Goal: Book appointment/travel/reservation

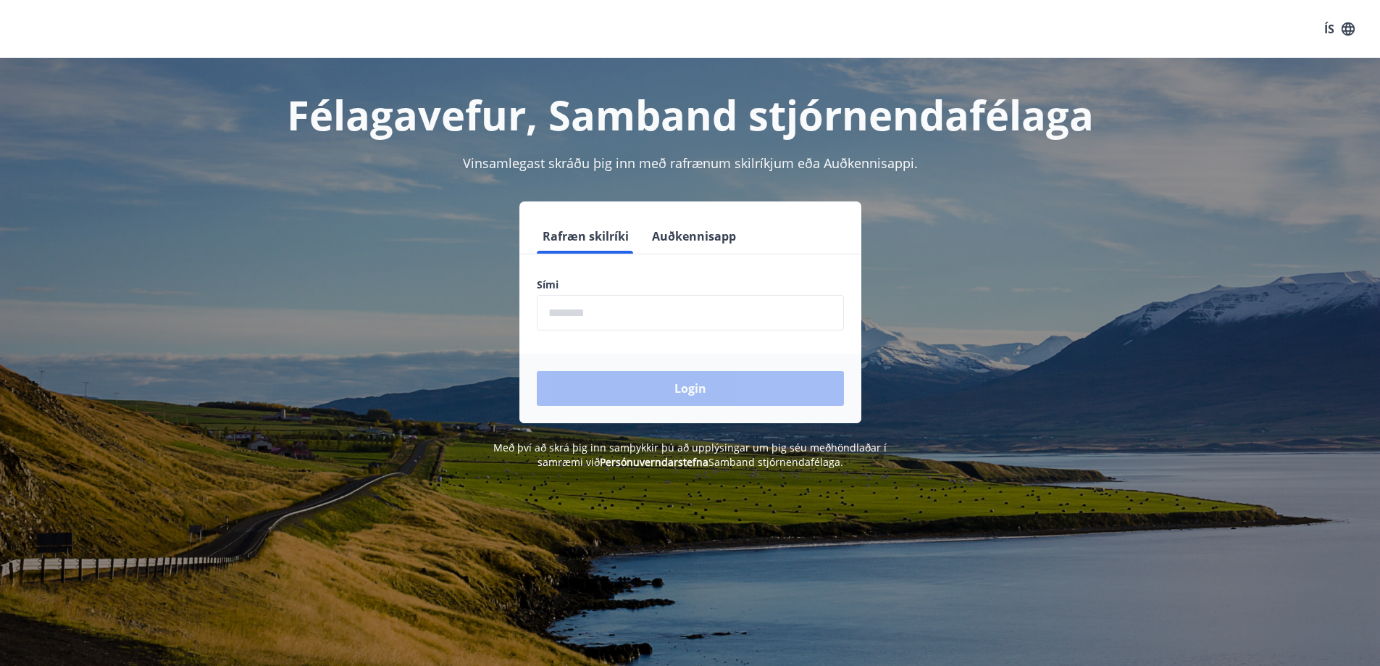
click at [582, 309] on input "phone" at bounding box center [690, 312] width 307 height 35
type input "********"
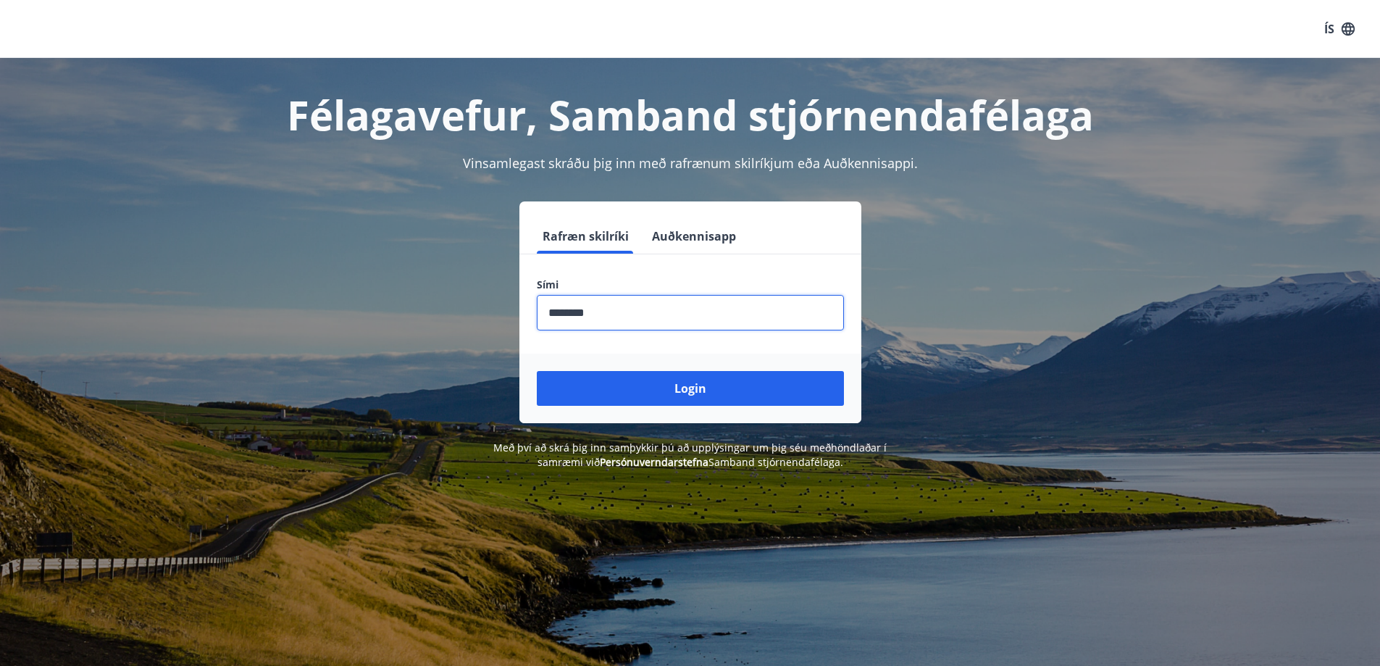
click at [614, 393] on button "Login" at bounding box center [690, 388] width 307 height 35
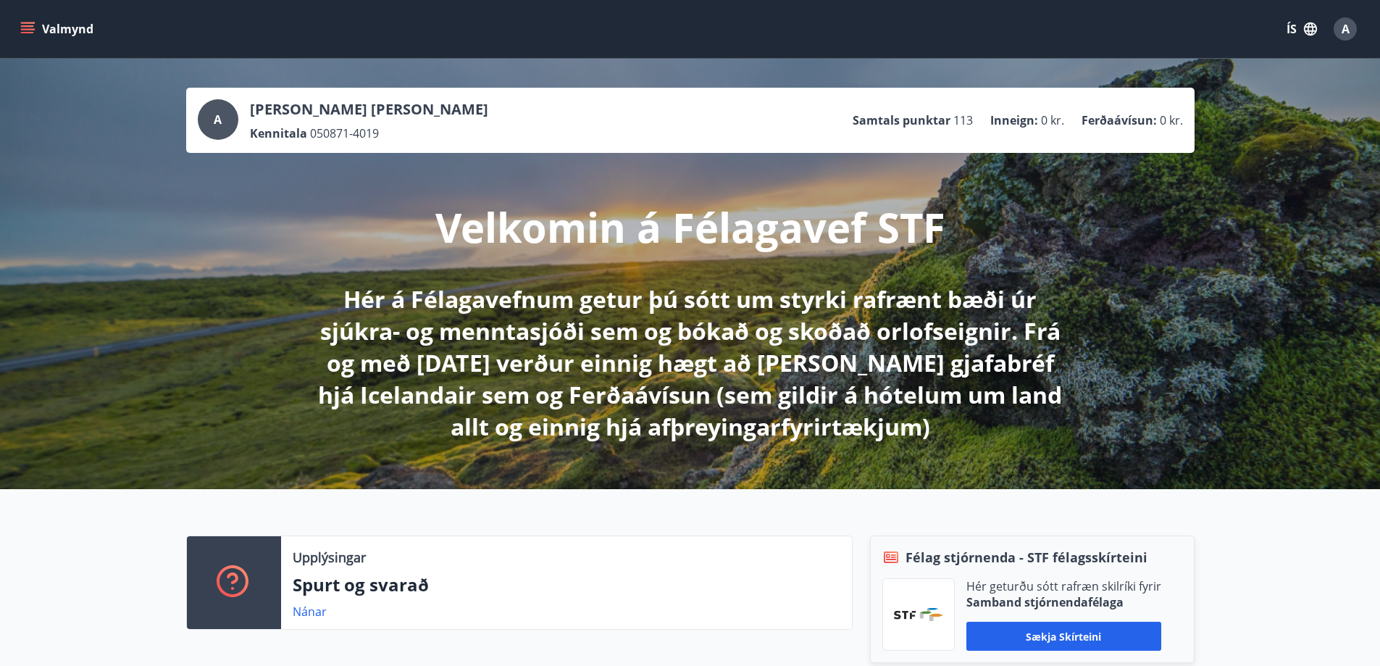
click at [23, 25] on icon "menu" at bounding box center [27, 25] width 13 height 1
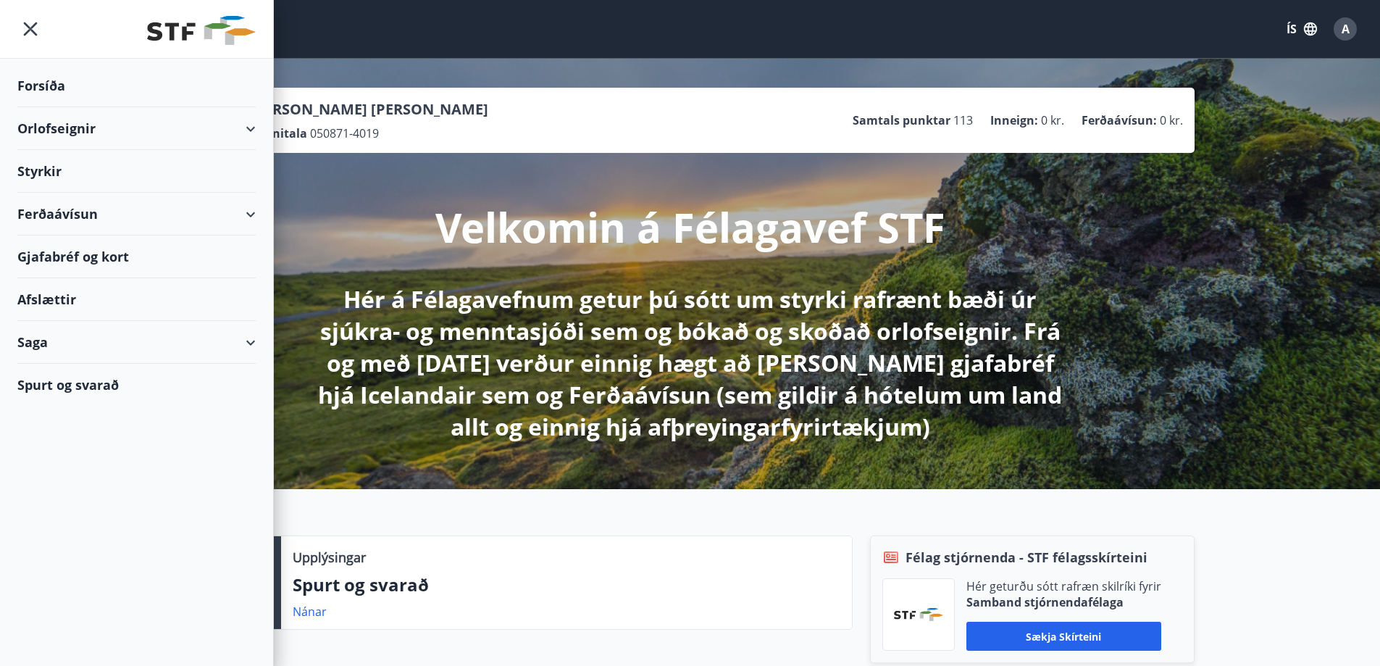
click at [50, 170] on div "Styrkir" at bounding box center [136, 171] width 238 height 43
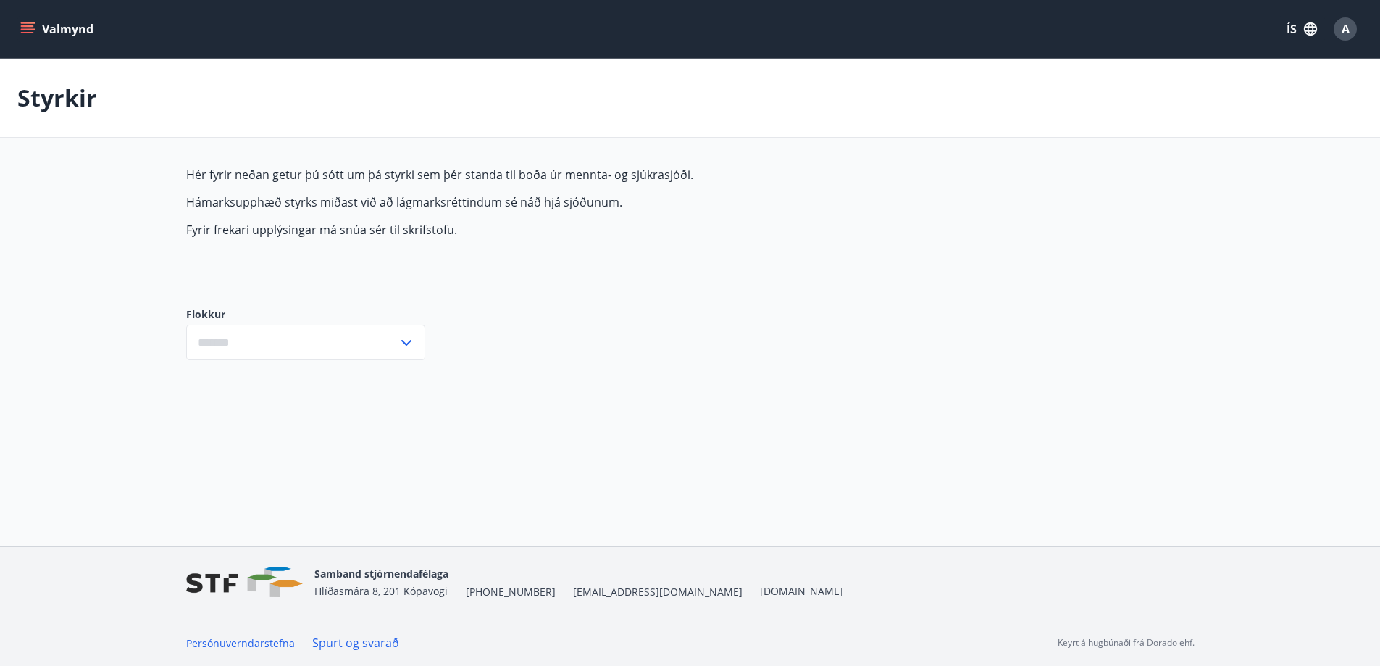
type input "***"
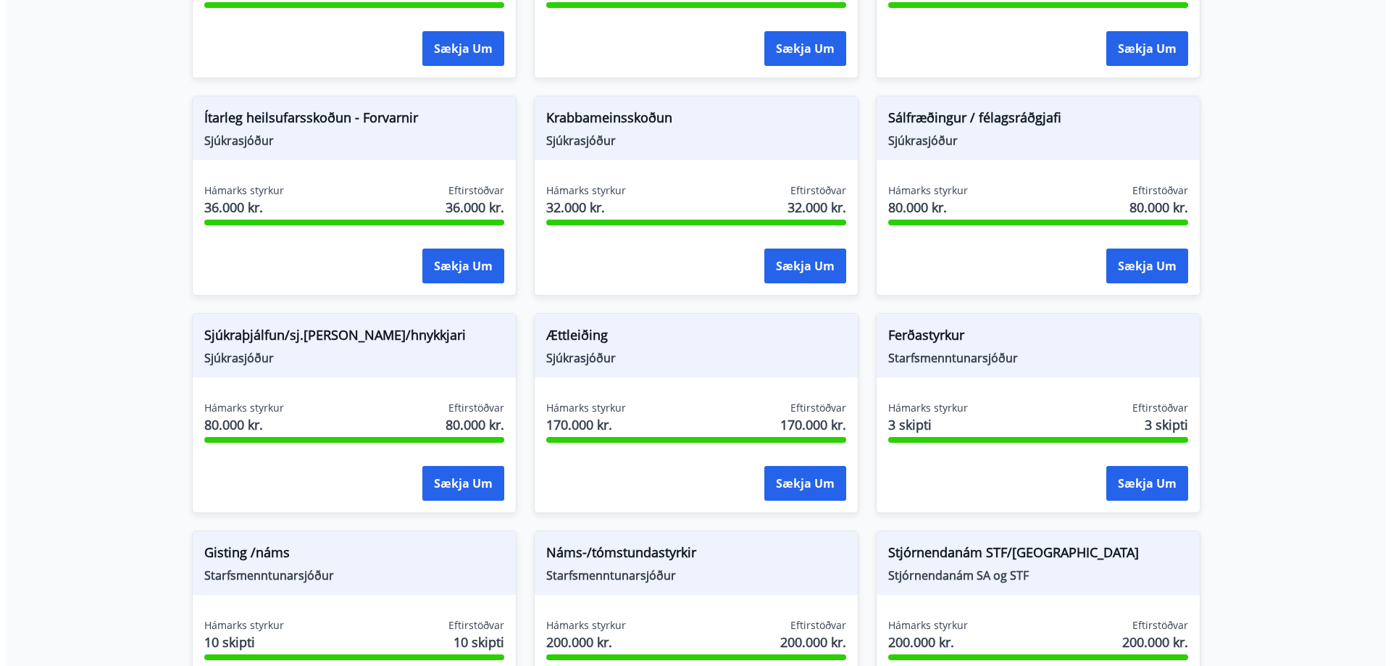
scroll to position [942, 0]
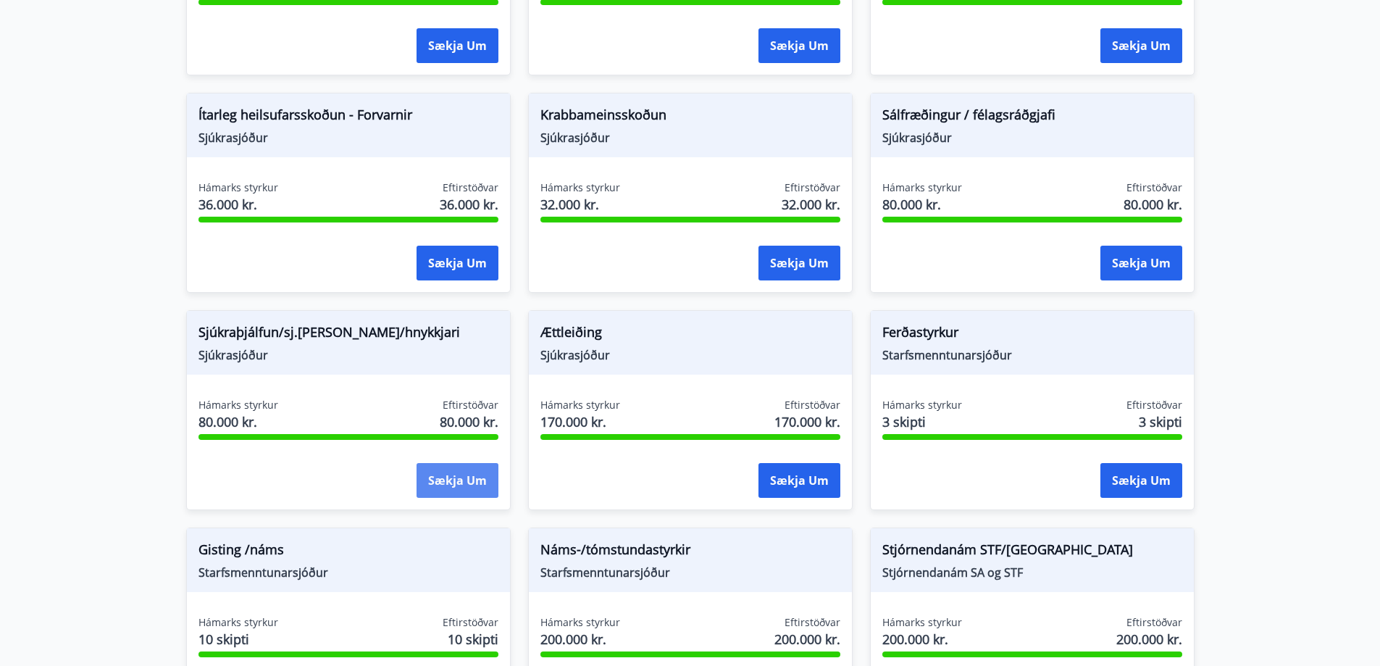
click at [432, 474] on button "Sækja um" at bounding box center [458, 480] width 82 height 35
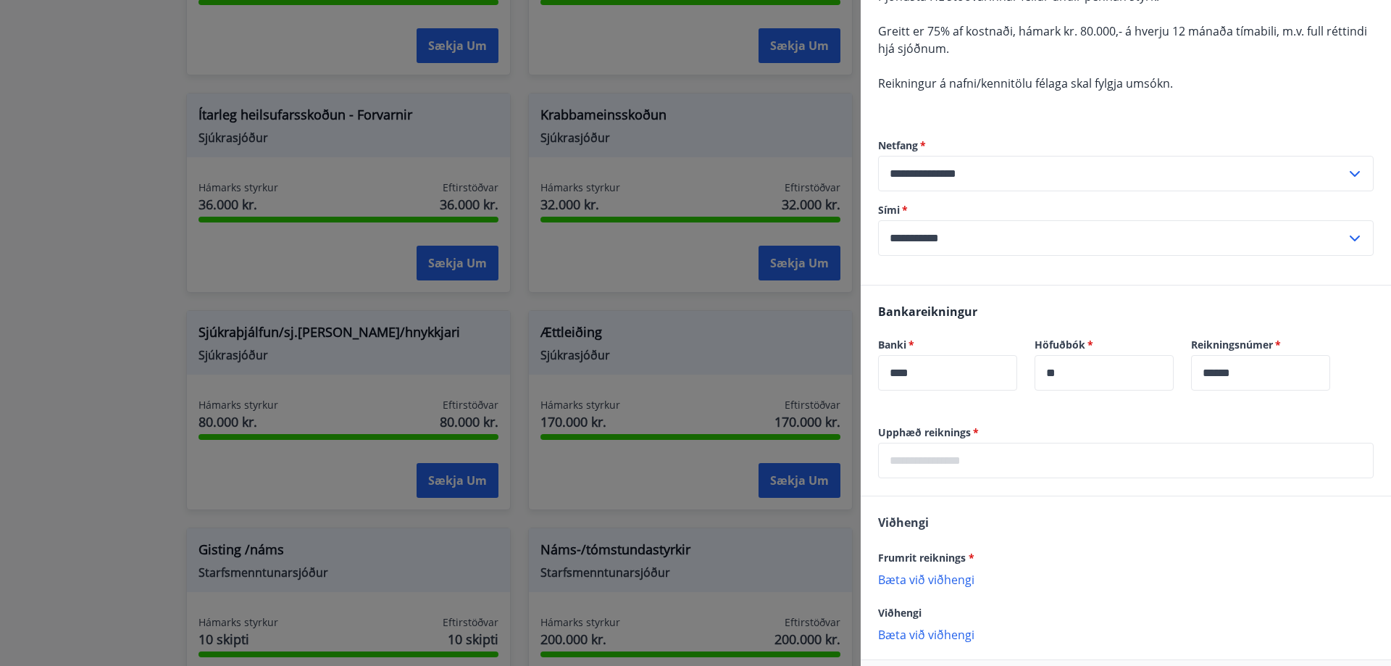
scroll to position [283, 0]
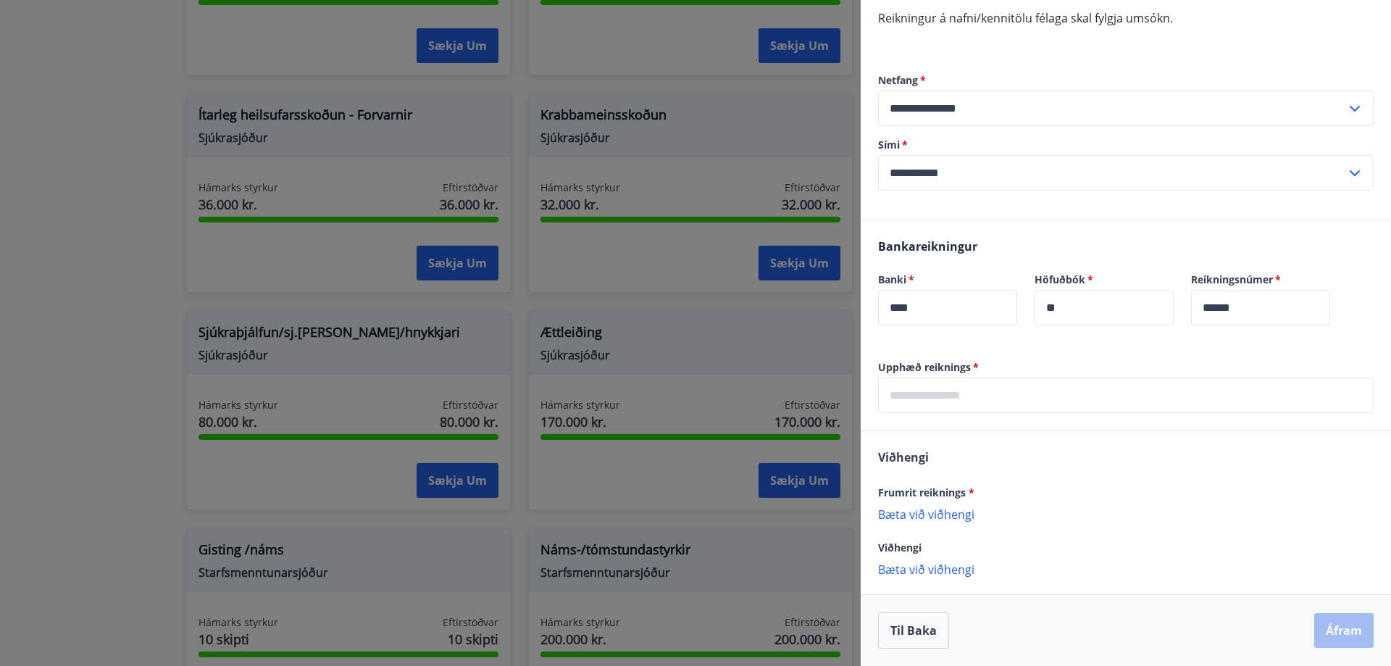
click at [934, 398] on input "text" at bounding box center [1125, 394] width 495 height 35
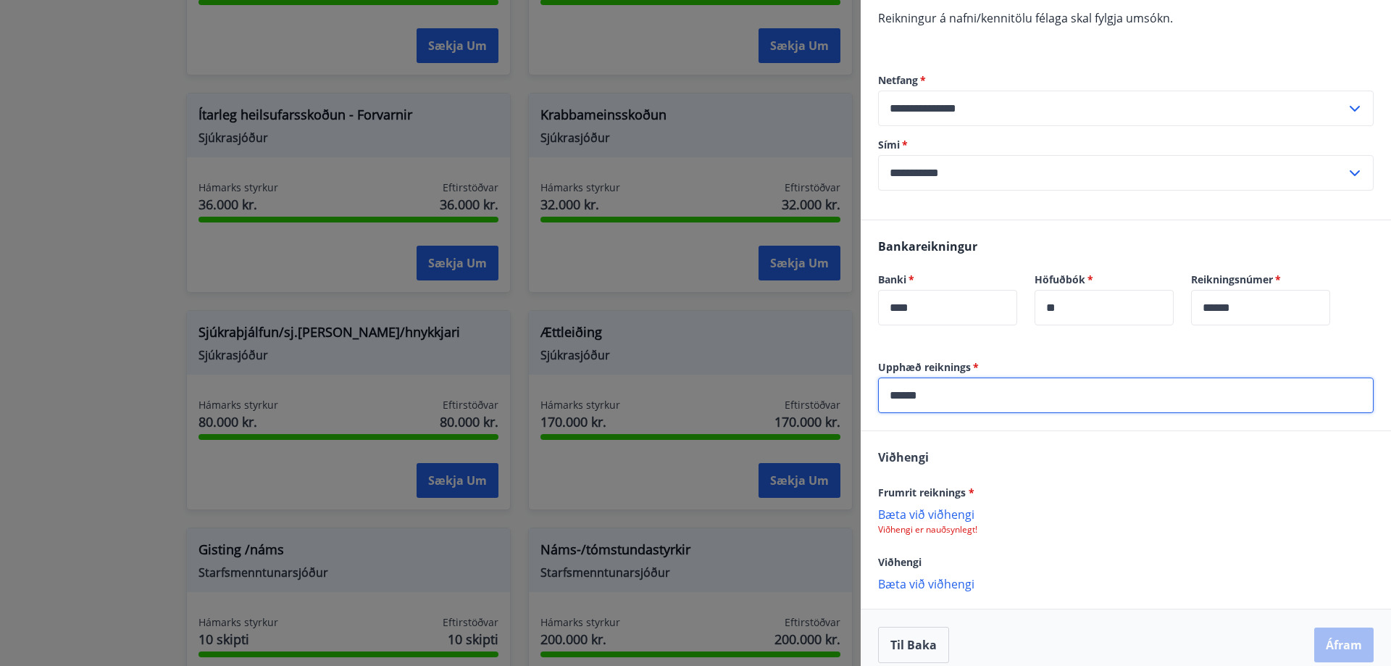
type input "******"
click at [909, 515] on p "Bæta við viðhengi" at bounding box center [1125, 513] width 495 height 14
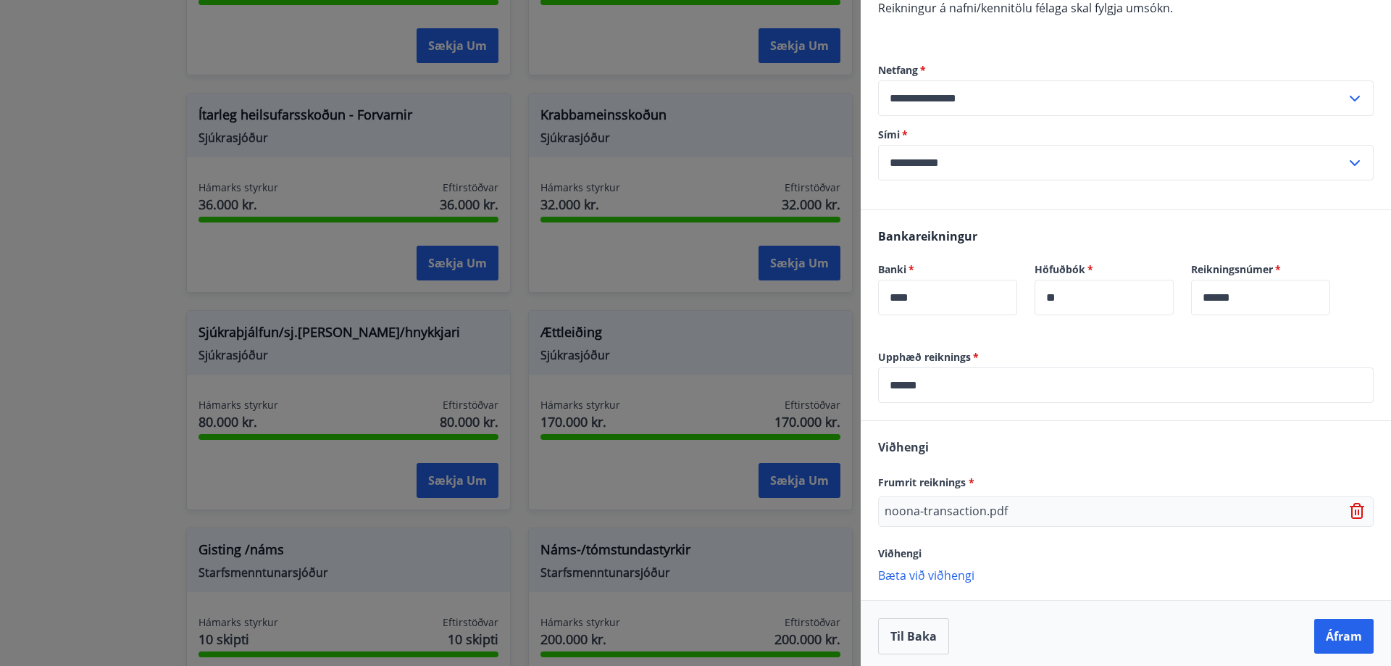
scroll to position [298, 0]
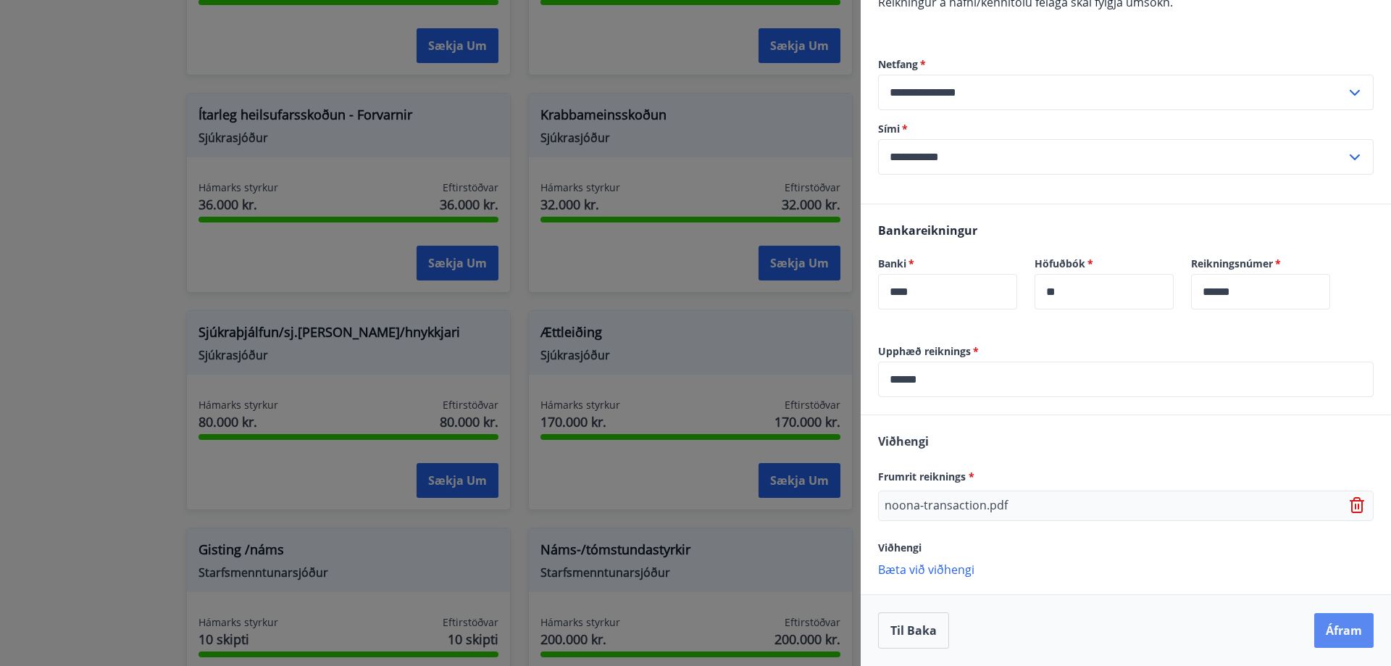
click at [1341, 623] on button "Áfram" at bounding box center [1343, 630] width 59 height 35
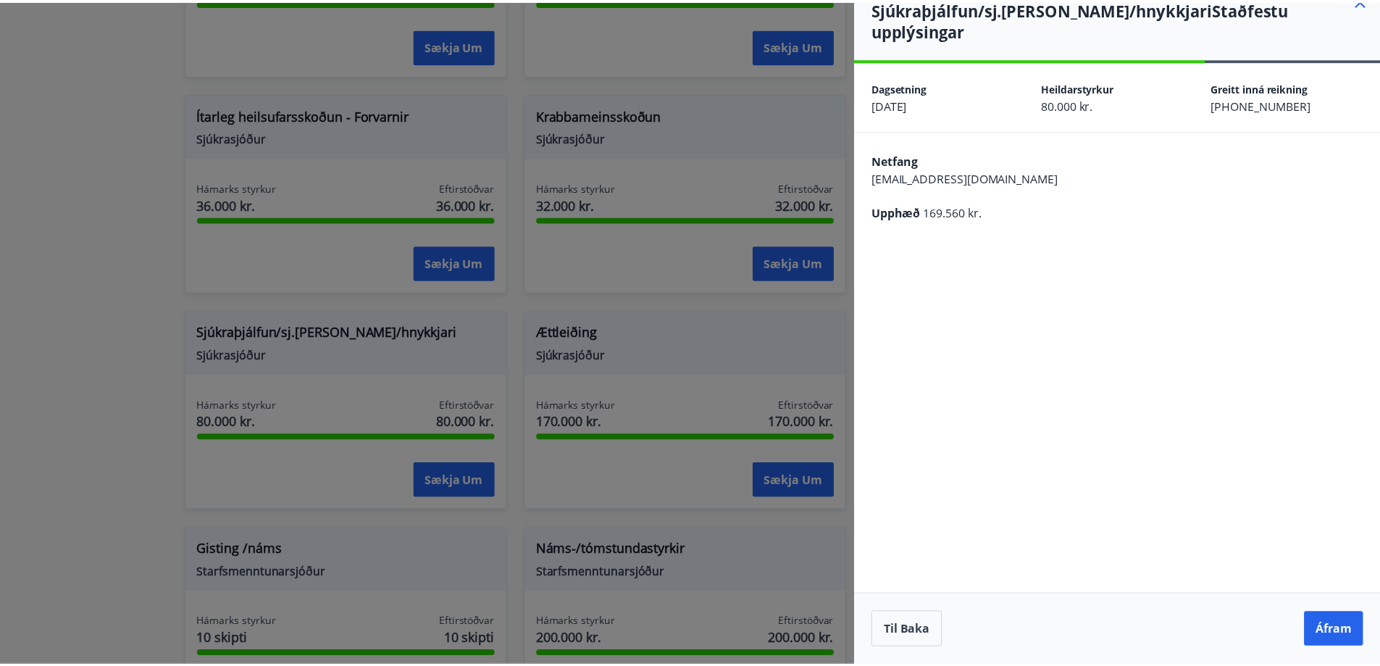
scroll to position [0, 0]
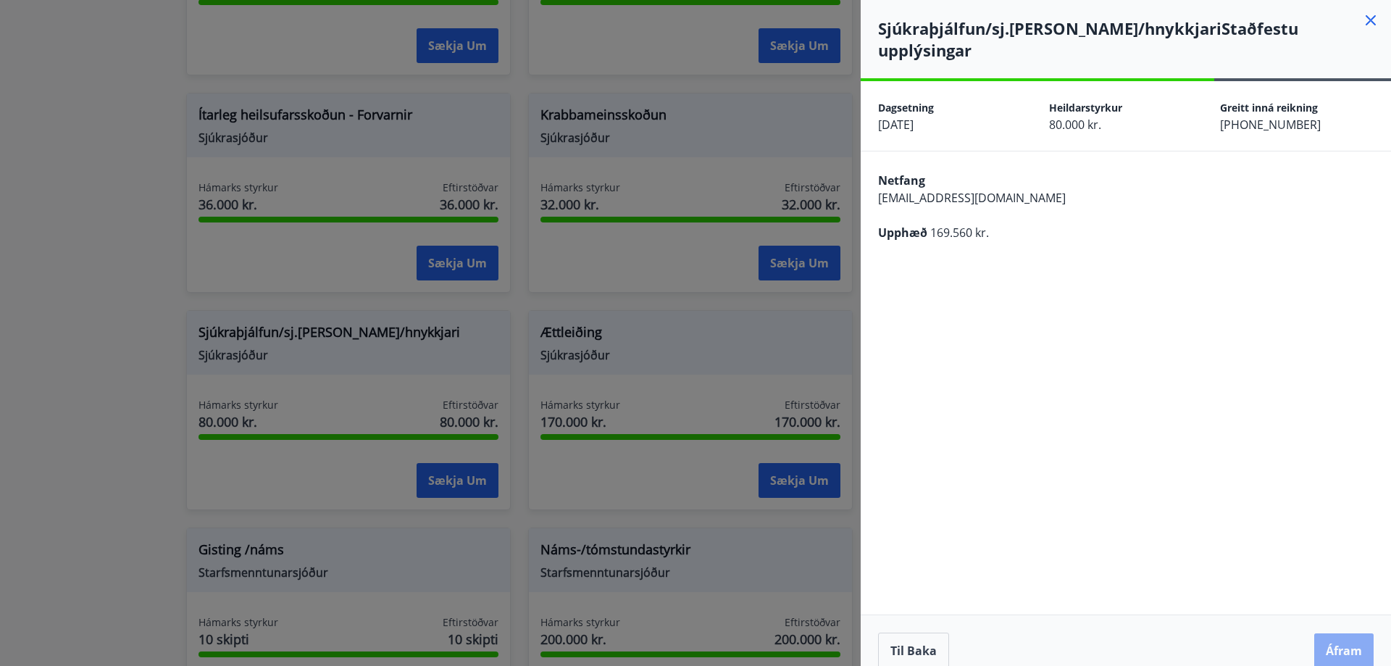
click at [1331, 633] on button "Áfram" at bounding box center [1343, 650] width 59 height 35
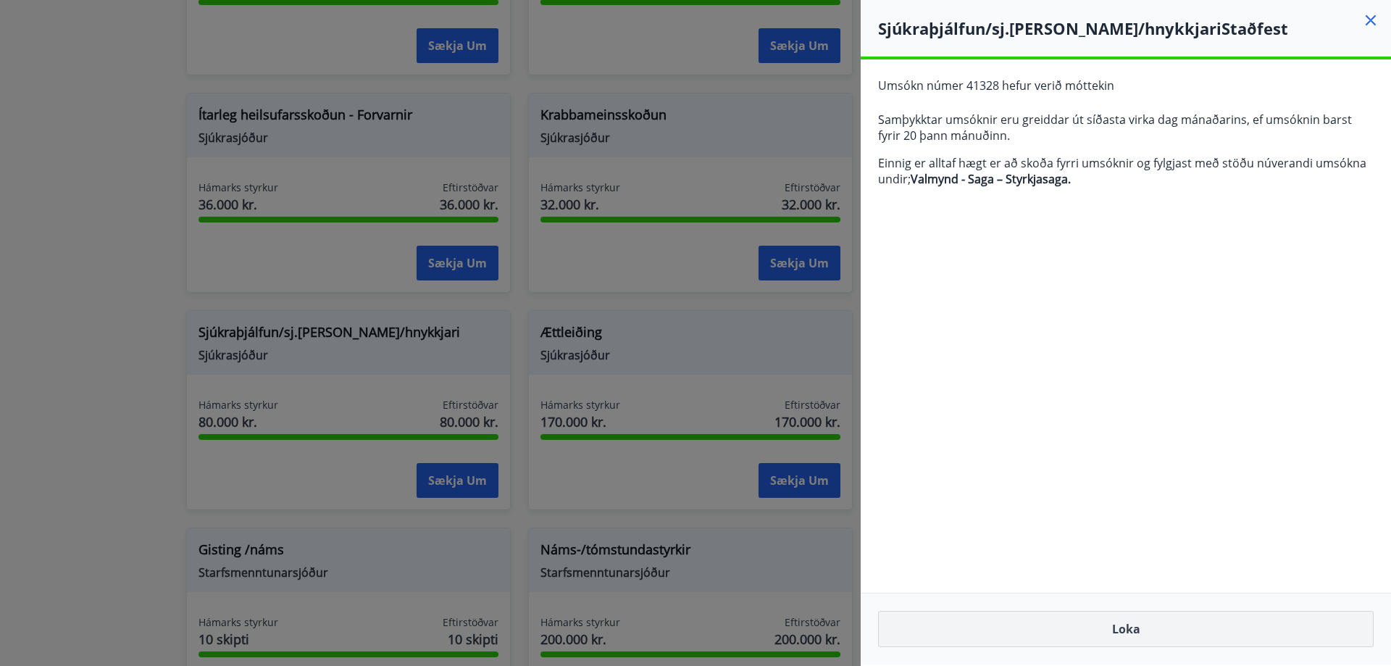
click at [1129, 629] on button "Loka" at bounding box center [1125, 629] width 495 height 36
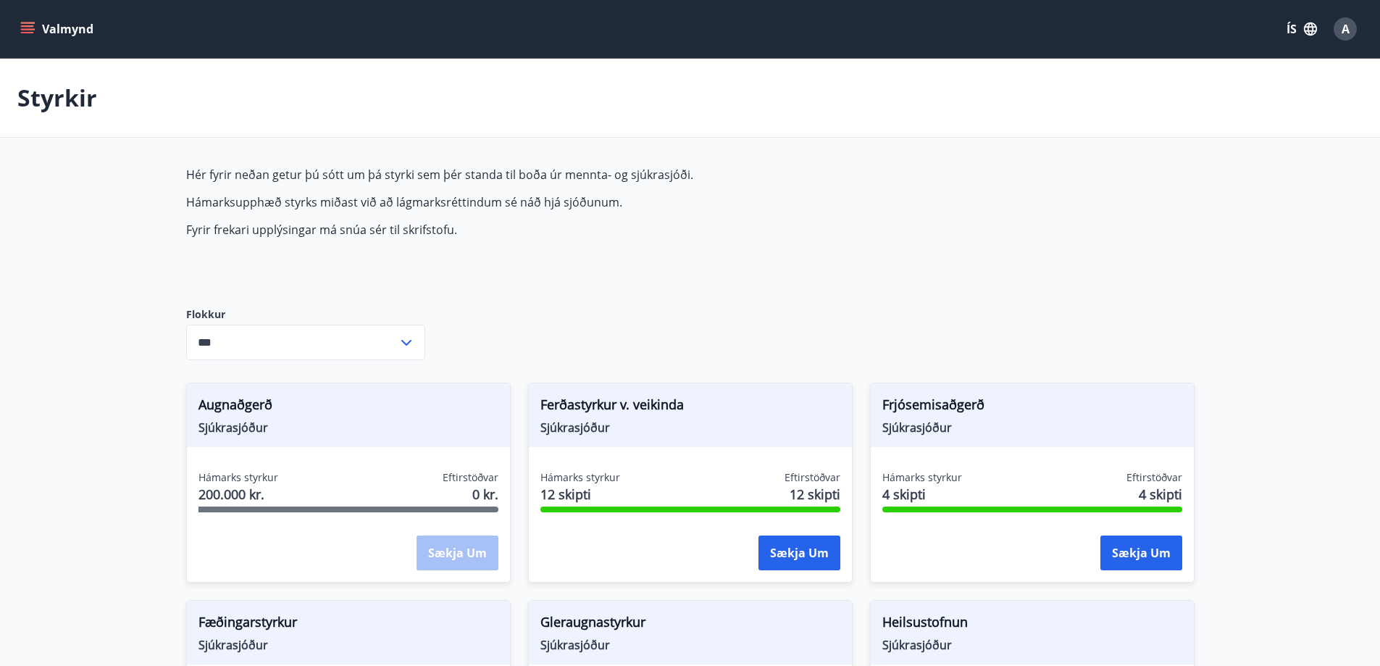
click at [32, 33] on icon "menu" at bounding box center [27, 32] width 13 height 1
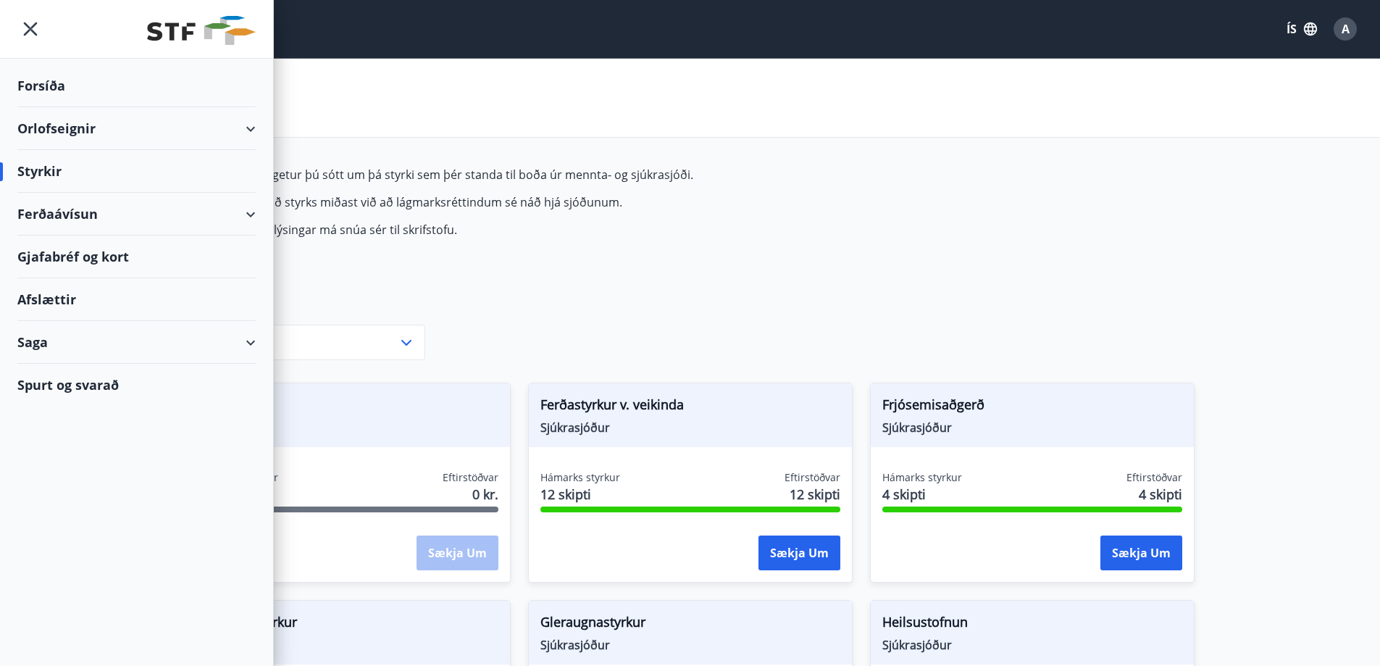
click at [33, 26] on icon "menu" at bounding box center [31, 29] width 14 height 14
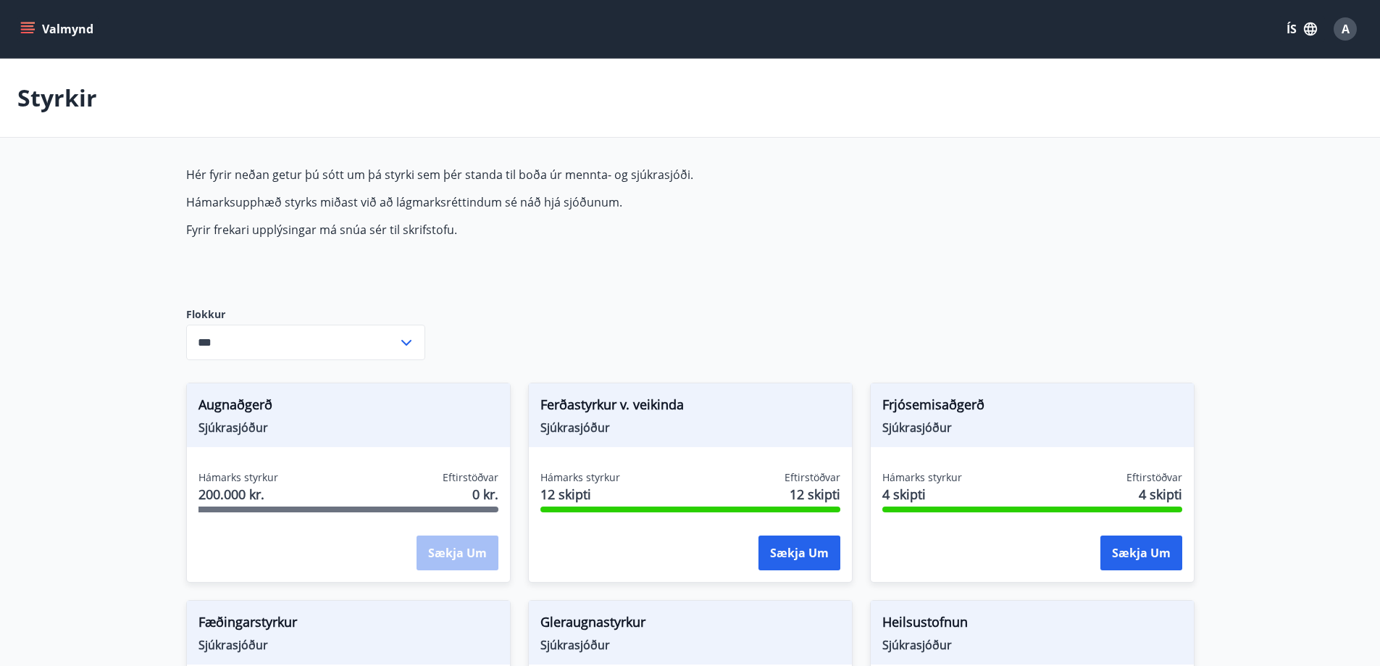
click at [58, 23] on button "Valmynd" at bounding box center [58, 29] width 82 height 26
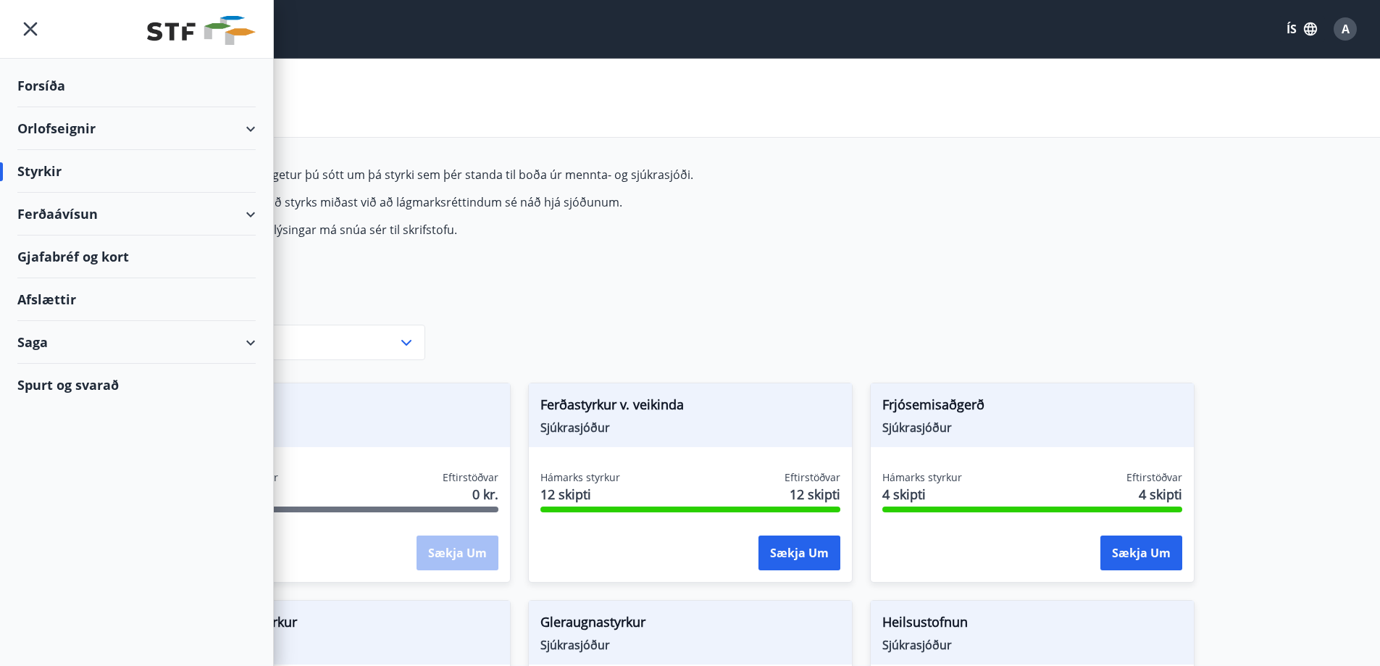
click at [44, 84] on div "Forsíða" at bounding box center [136, 85] width 238 height 43
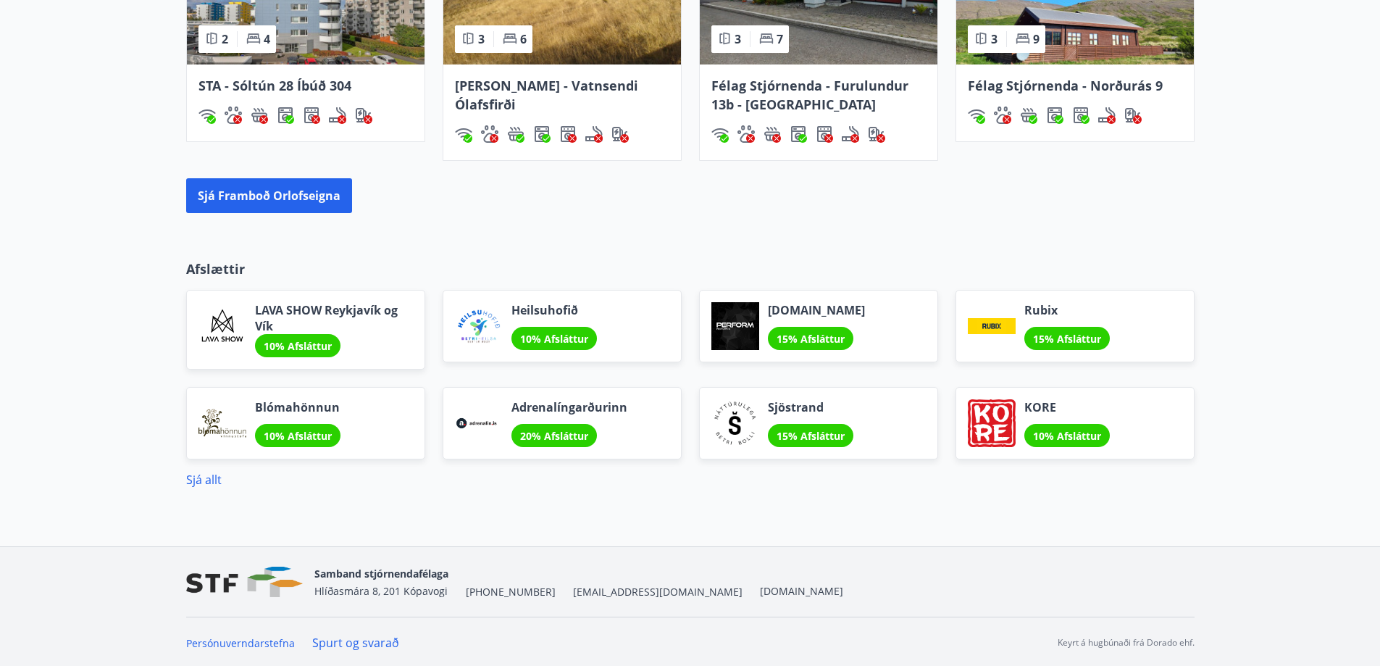
scroll to position [1208, 0]
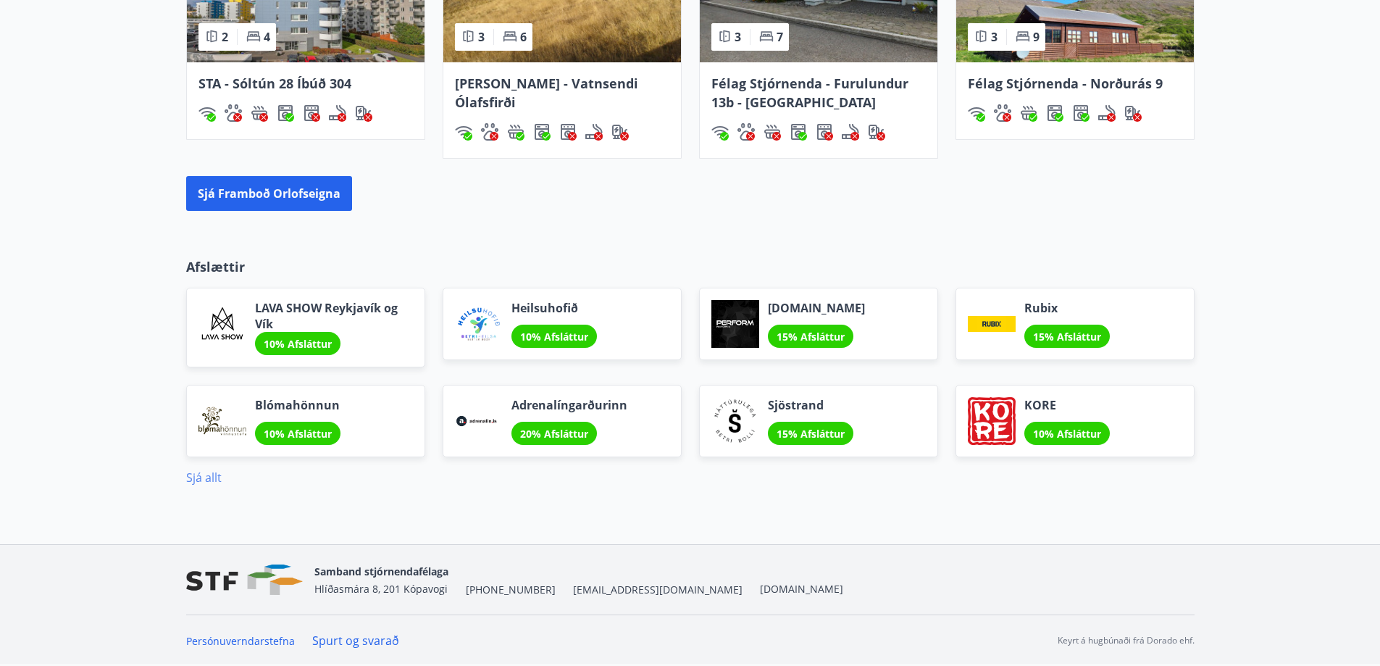
click at [203, 480] on link "Sjá allt" at bounding box center [203, 477] width 35 height 16
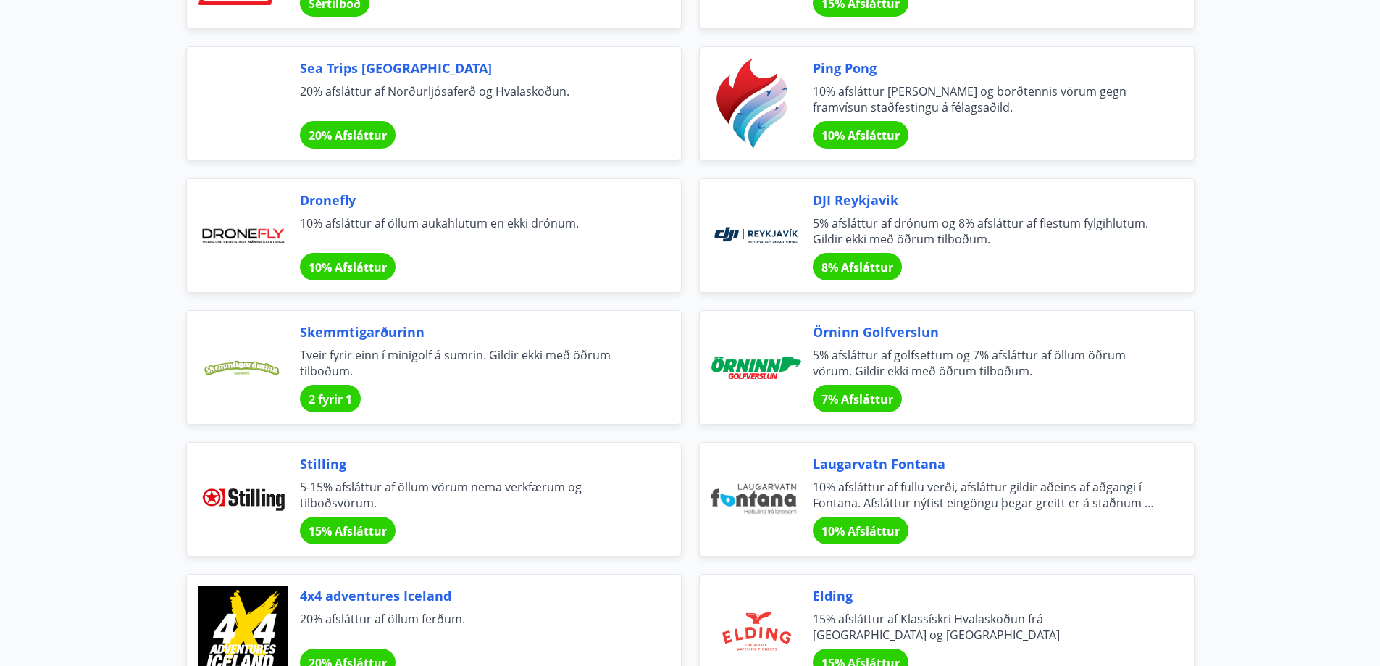
scroll to position [3115, 0]
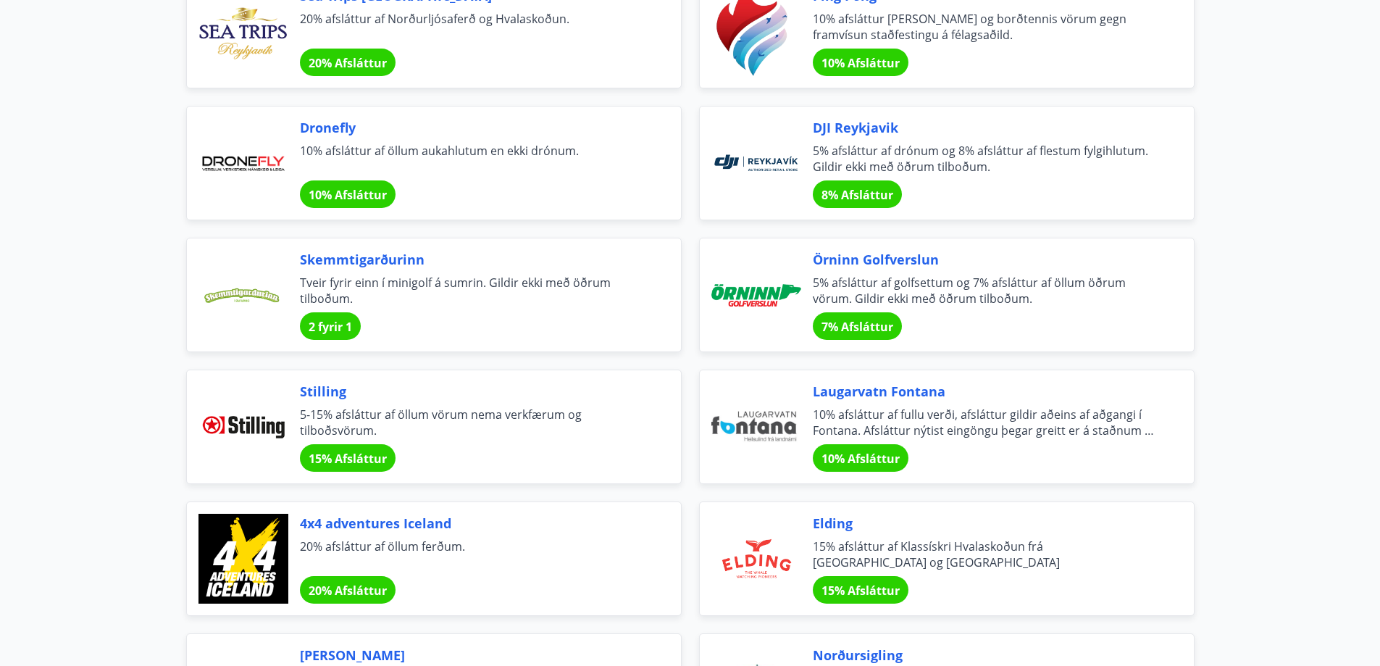
click at [845, 403] on div "Laugarvatn Fontana 10% afsláttur af fullu verði, afsláttur gildir aðeins af aðg…" at bounding box center [986, 427] width 346 height 90
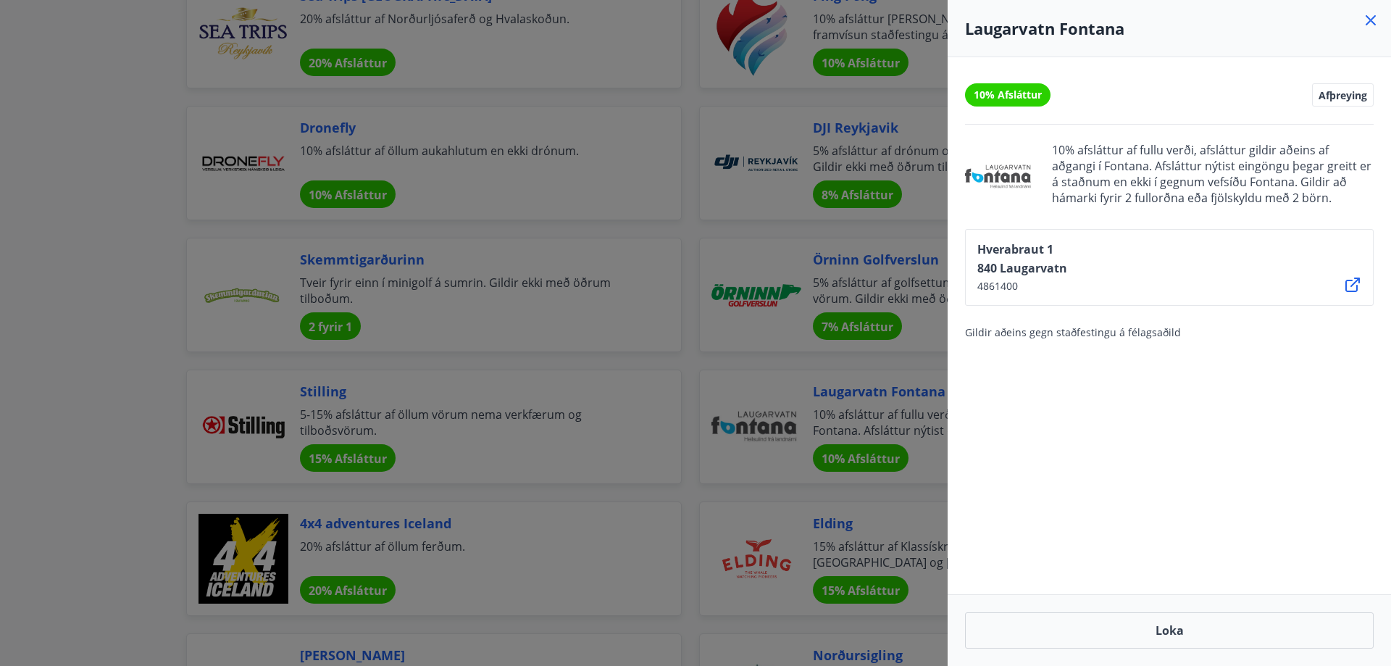
click at [1368, 20] on icon at bounding box center [1370, 20] width 17 height 17
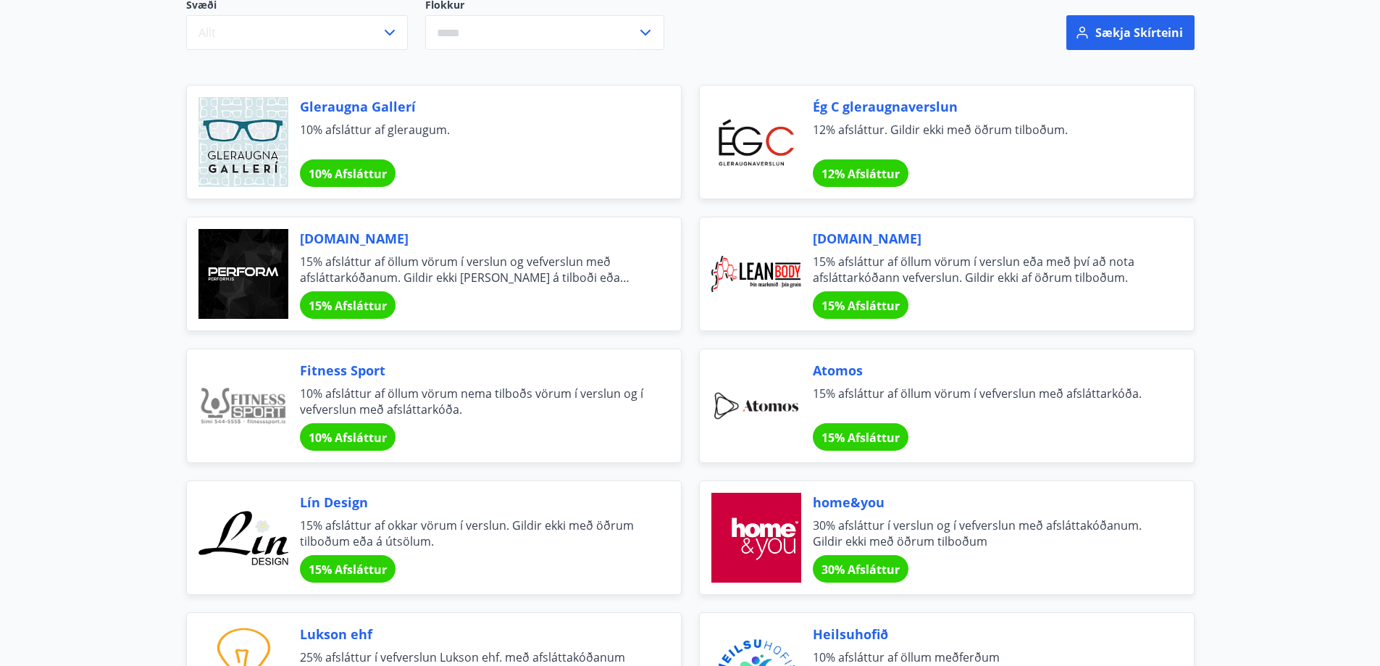
scroll to position [0, 0]
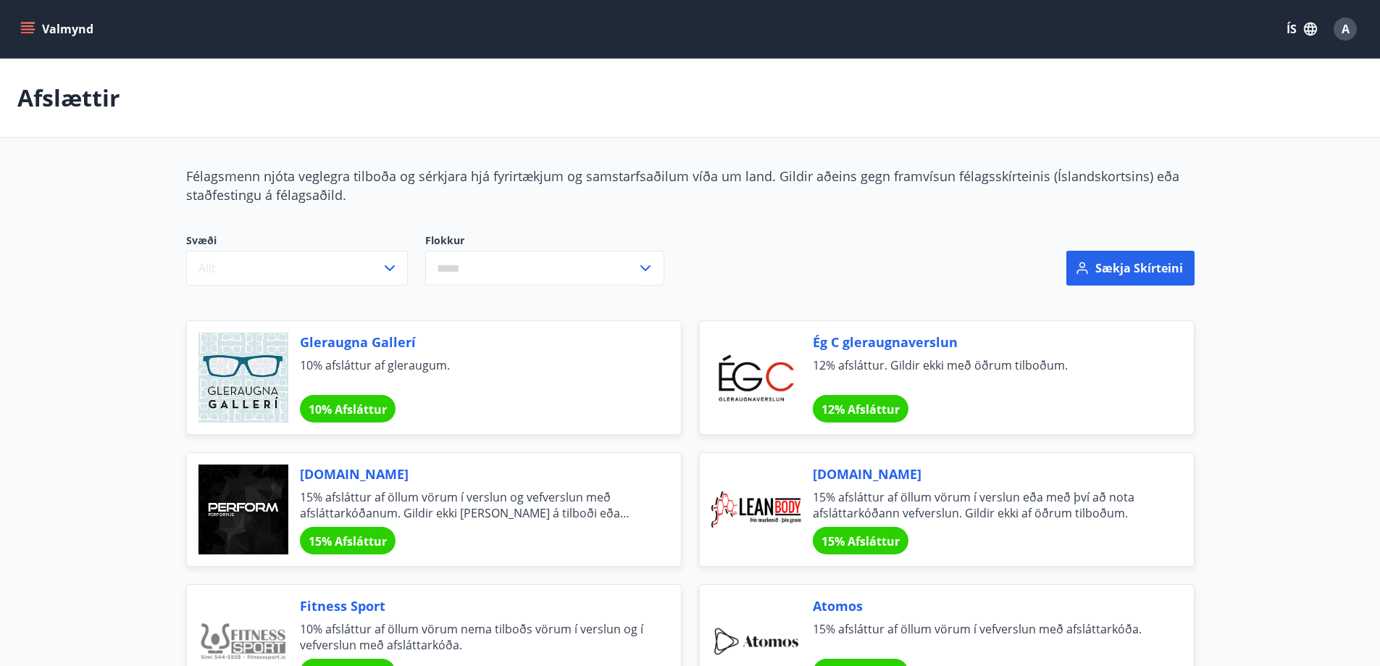
click at [28, 25] on icon "menu" at bounding box center [27, 29] width 14 height 14
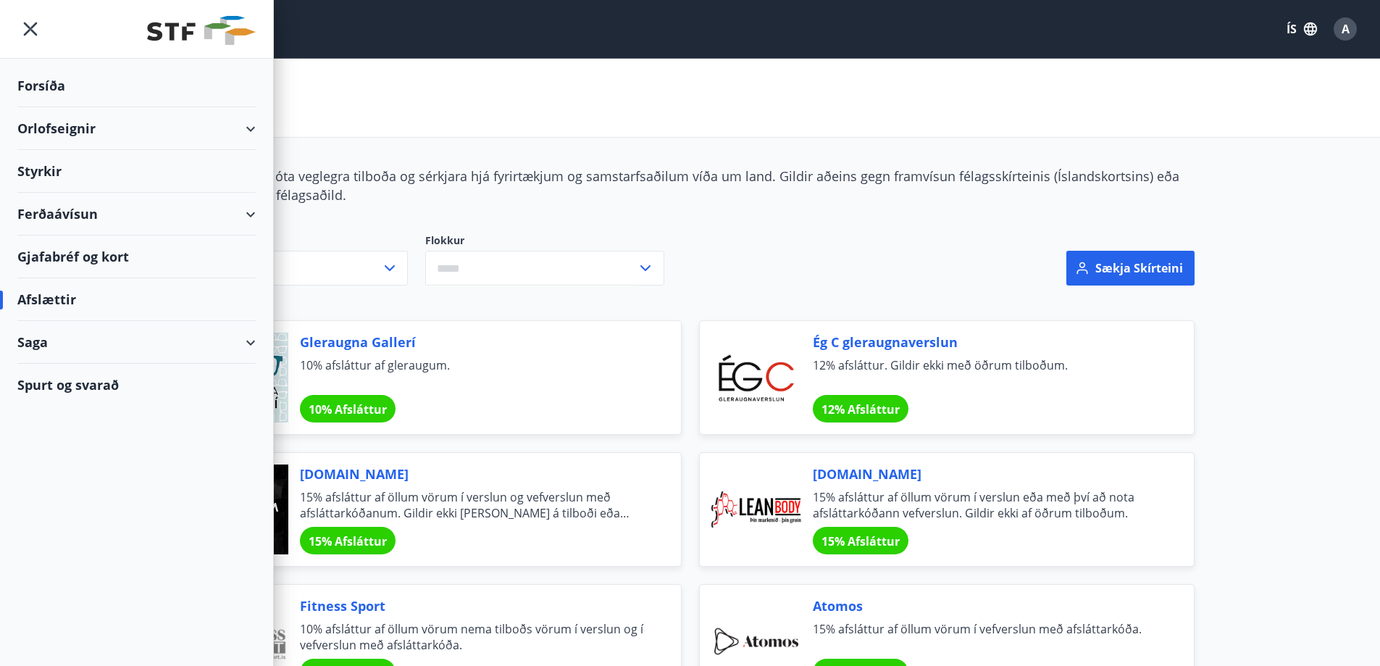
click at [77, 124] on div "Orlofseignir" at bounding box center [136, 128] width 238 height 43
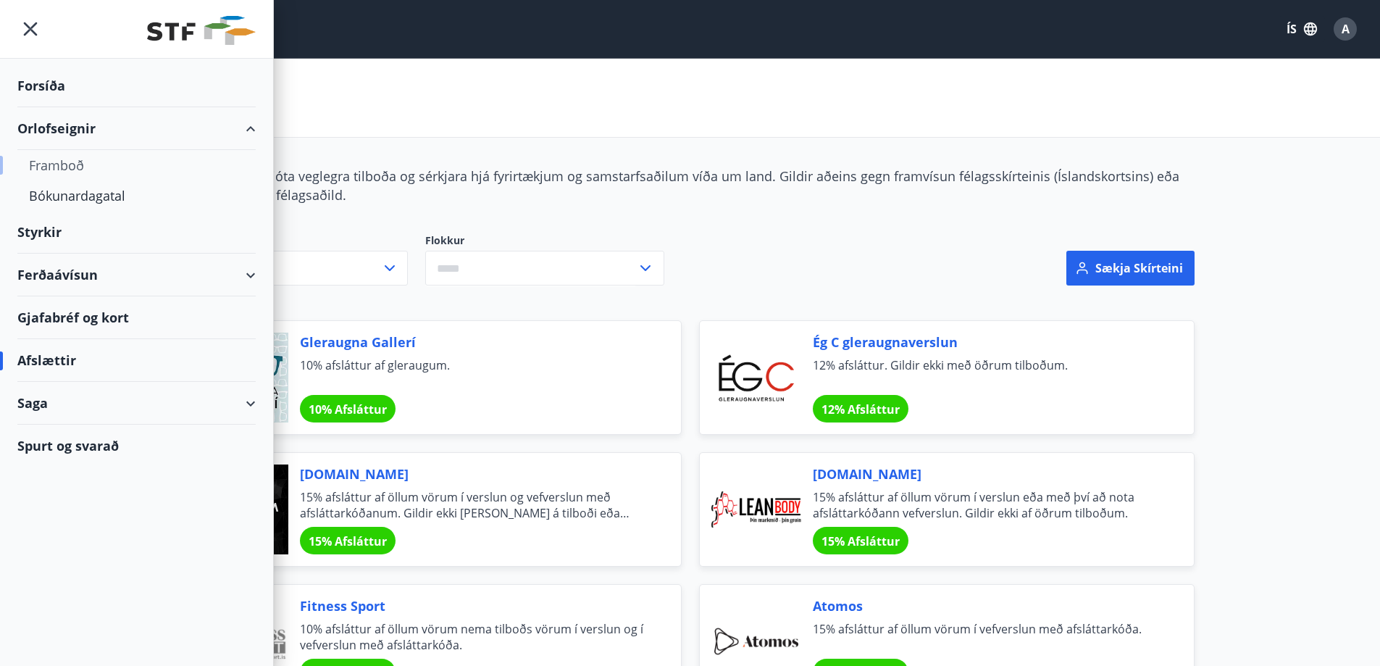
click at [63, 165] on div "Framboð" at bounding box center [136, 165] width 215 height 30
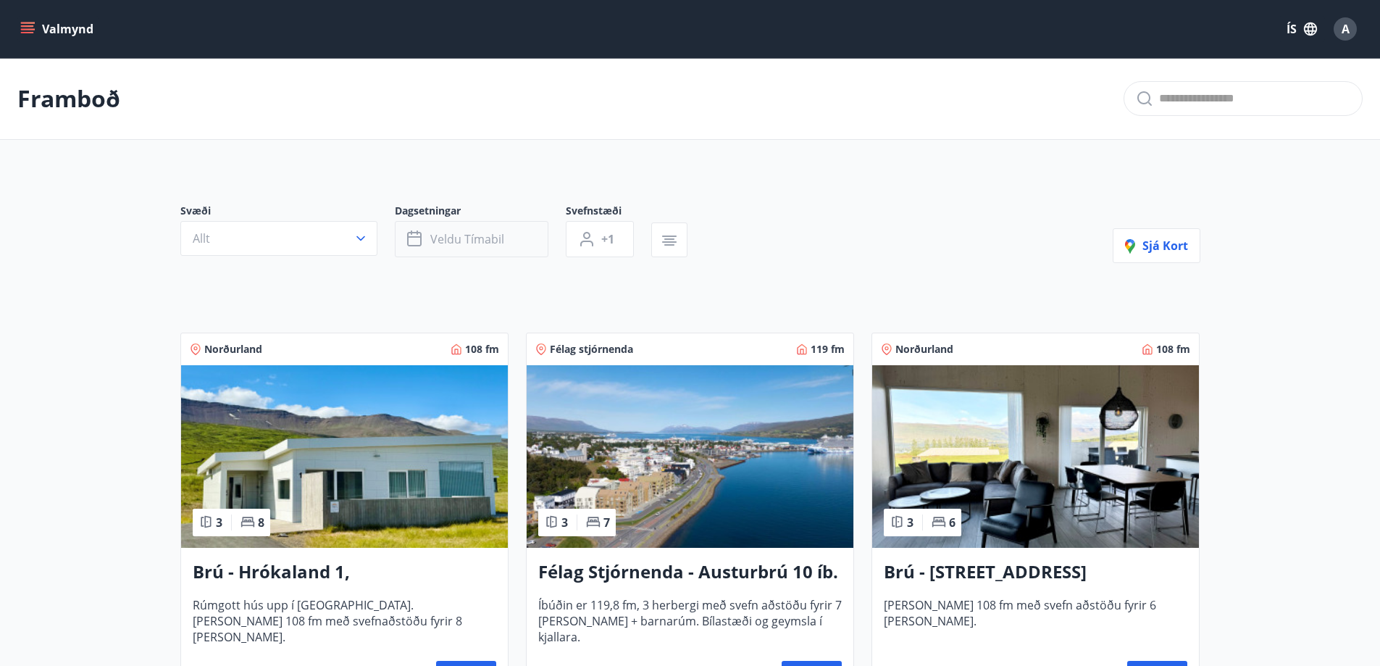
click at [489, 242] on span "Veldu tímabil" at bounding box center [467, 239] width 74 height 16
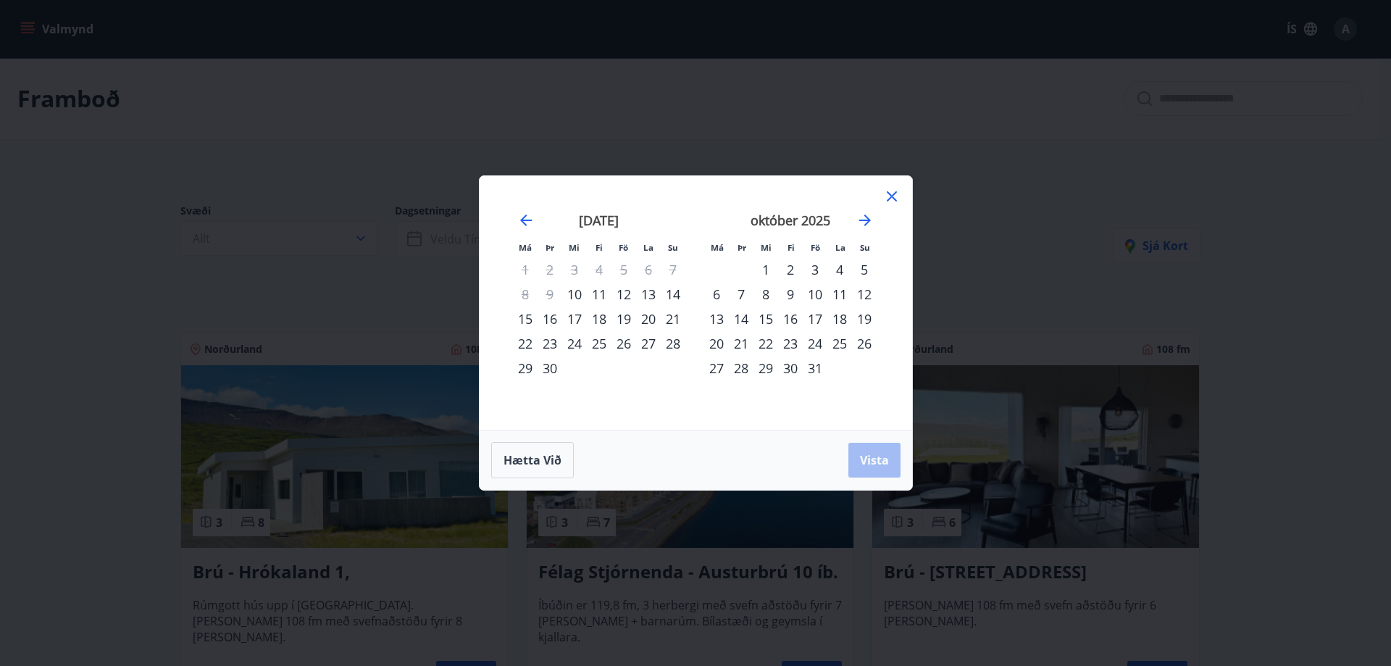
click at [628, 295] on div "12" at bounding box center [623, 294] width 25 height 25
click at [521, 317] on div "15" at bounding box center [525, 318] width 25 height 25
click at [879, 455] on span "Vista" at bounding box center [874, 460] width 29 height 16
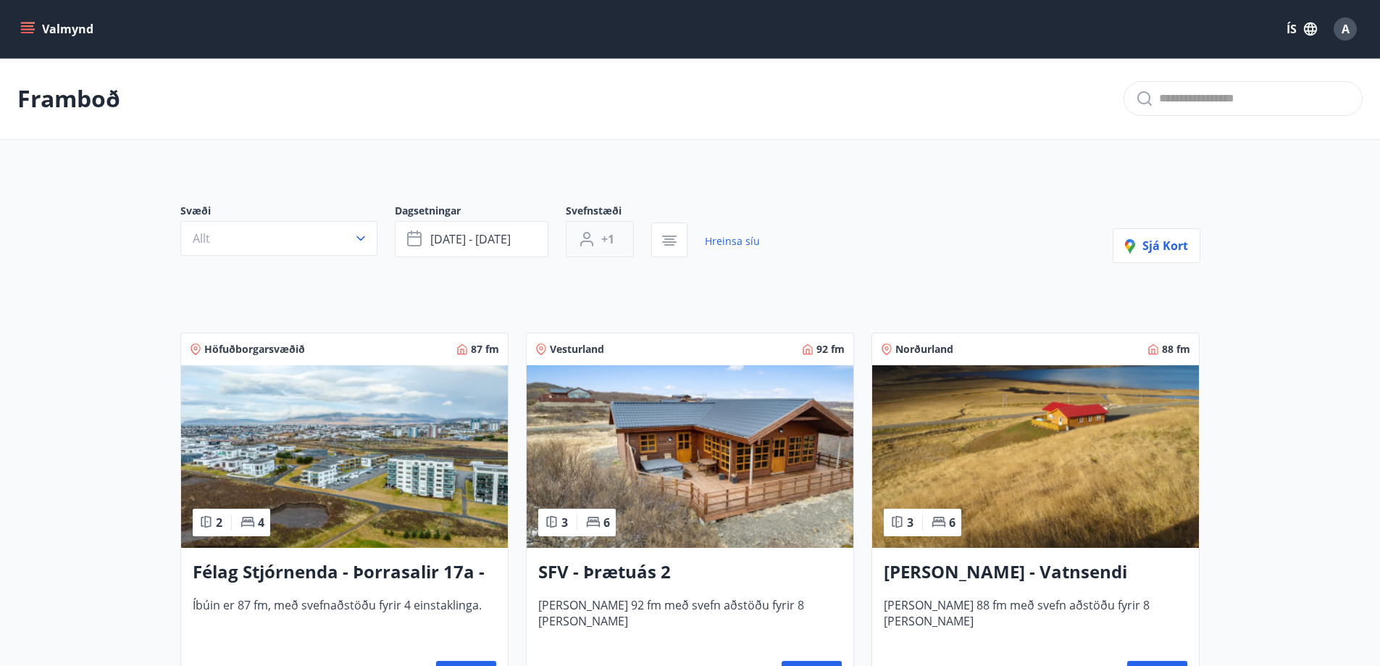
click at [593, 236] on icon "button" at bounding box center [586, 238] width 17 height 17
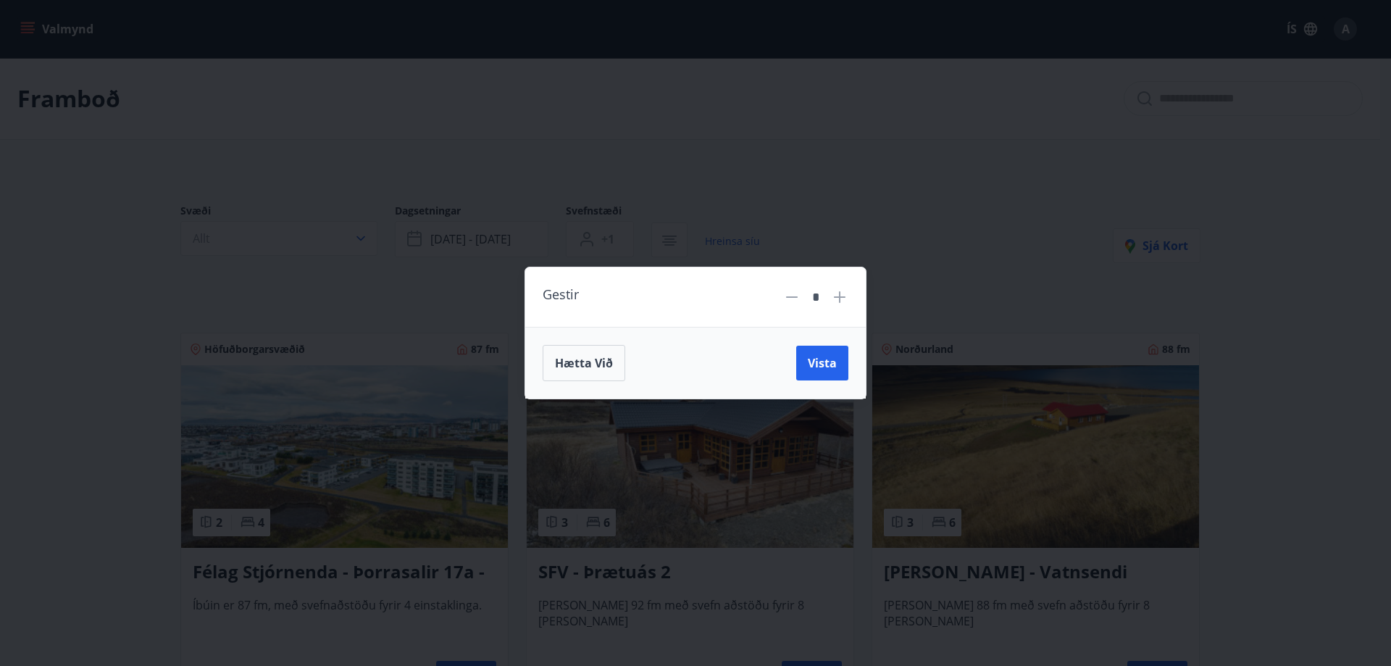
click at [847, 293] on icon at bounding box center [839, 296] width 17 height 17
type input "*"
click at [831, 359] on span "Vista" at bounding box center [822, 363] width 29 height 16
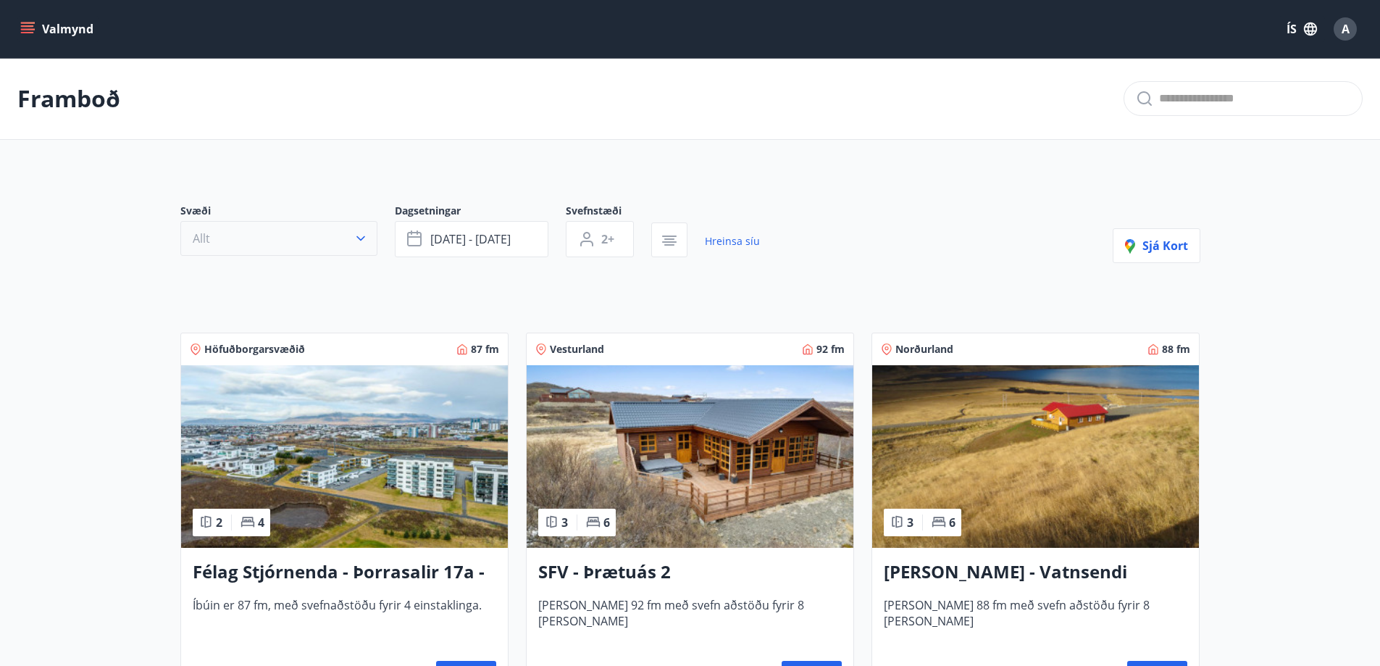
click at [361, 238] on icon "button" at bounding box center [360, 238] width 14 height 14
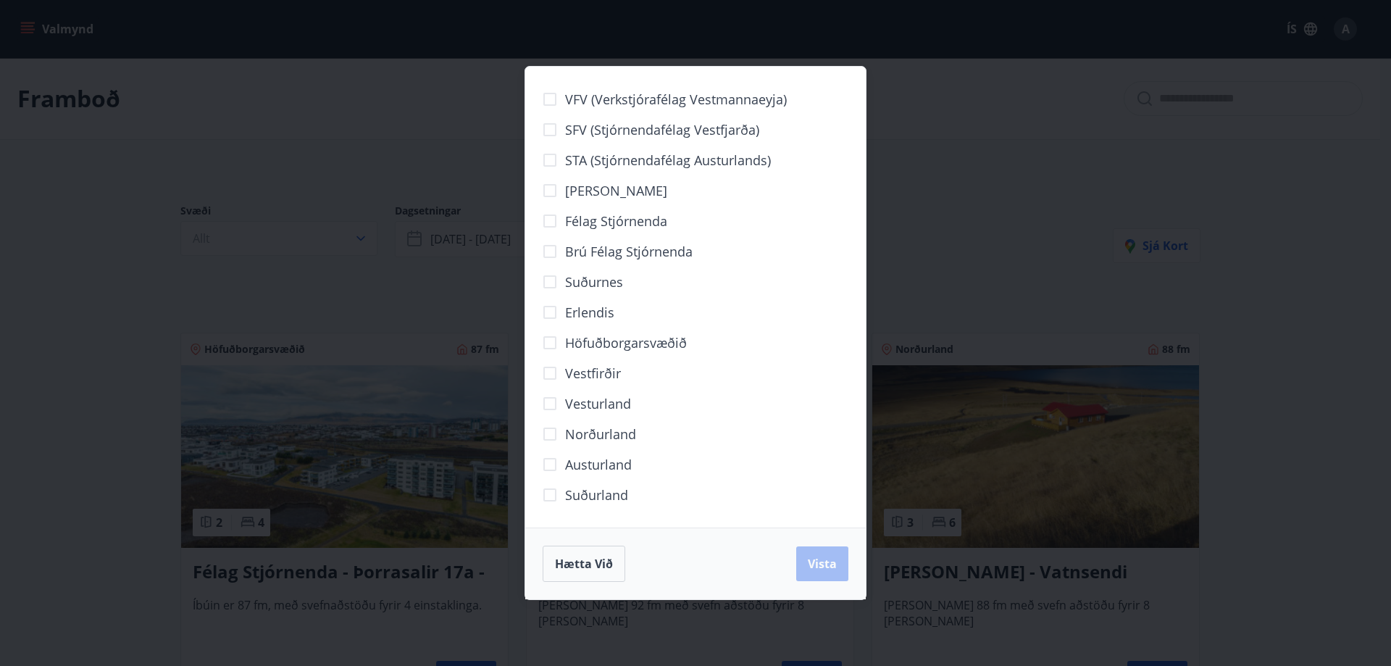
click at [437, 145] on div "VFV (Verkstjórafélag Vestmannaeyja) SFV (Stjórnendafélag Vestfjarða) STA (Stjór…" at bounding box center [695, 333] width 1391 height 666
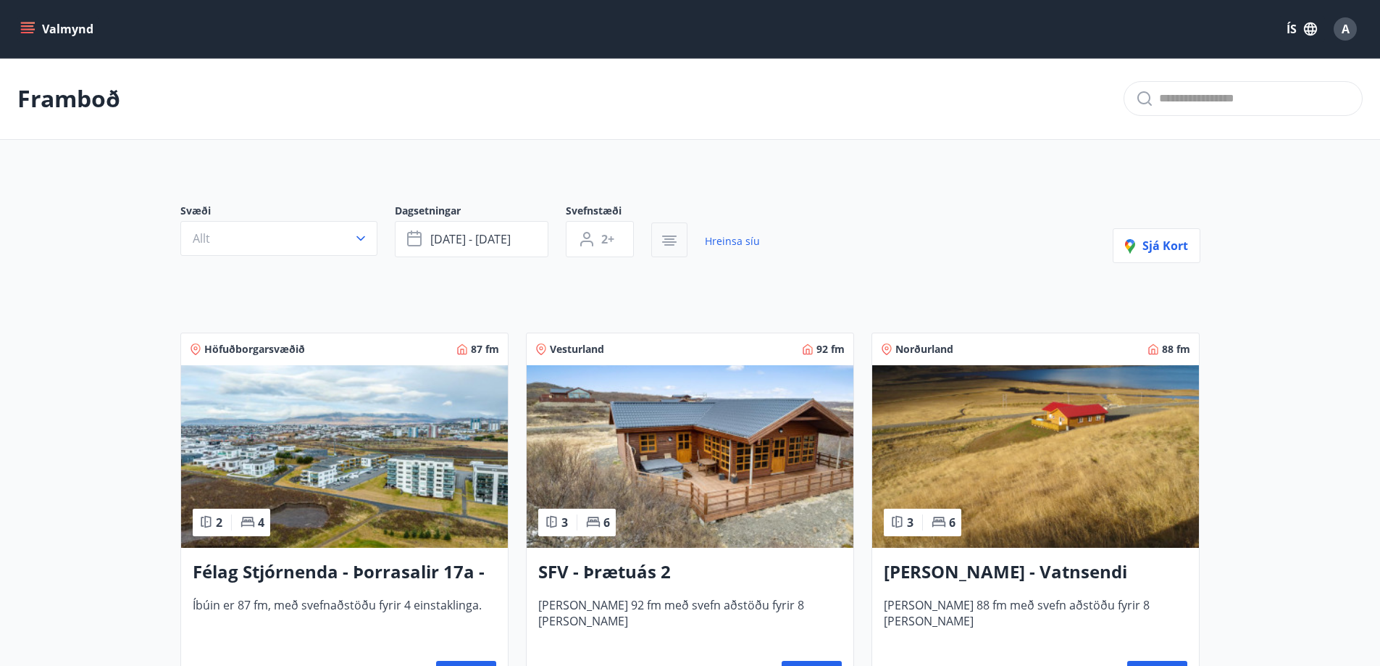
click at [669, 239] on icon "button" at bounding box center [669, 238] width 10 height 1
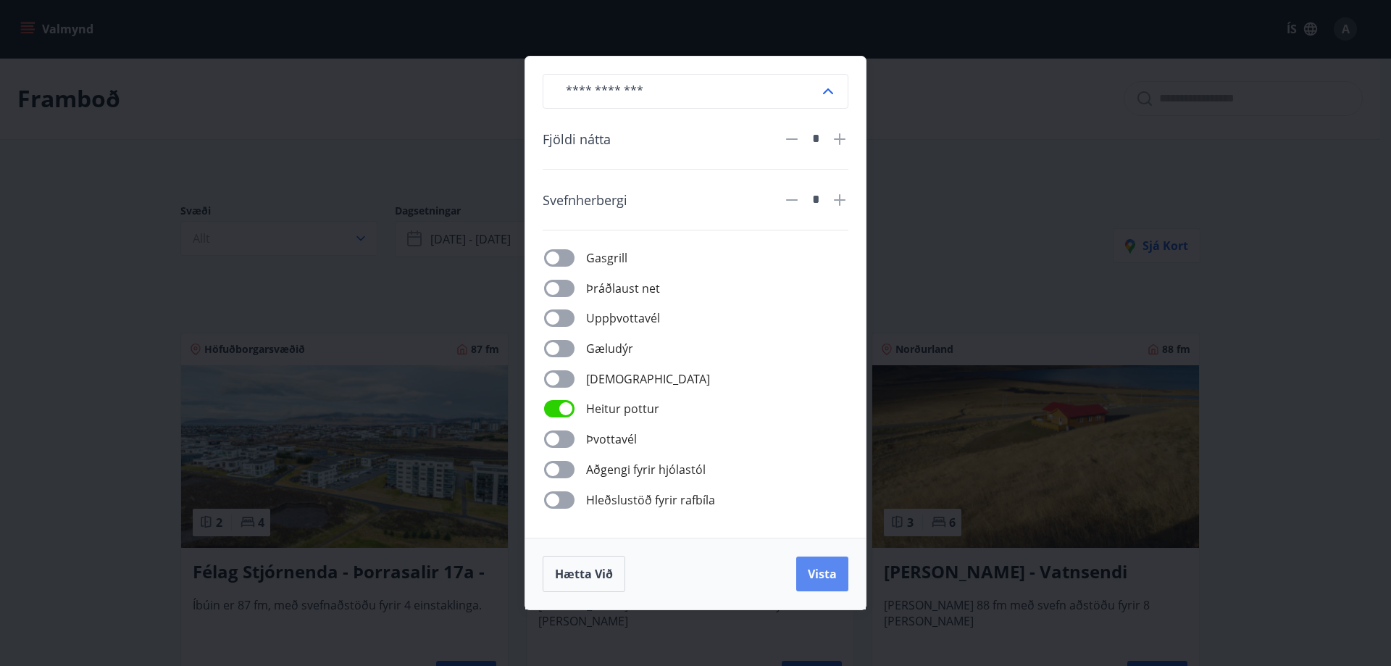
click at [823, 566] on span "Vista" at bounding box center [822, 574] width 29 height 16
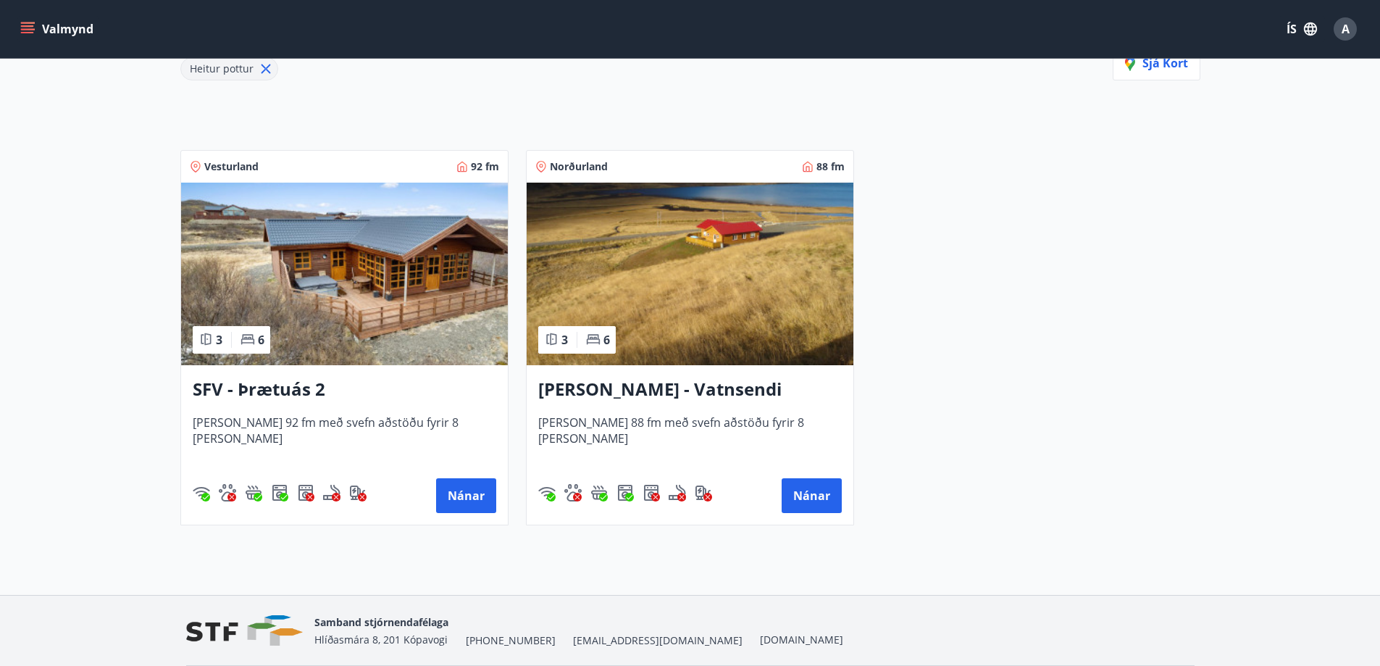
scroll to position [268, 0]
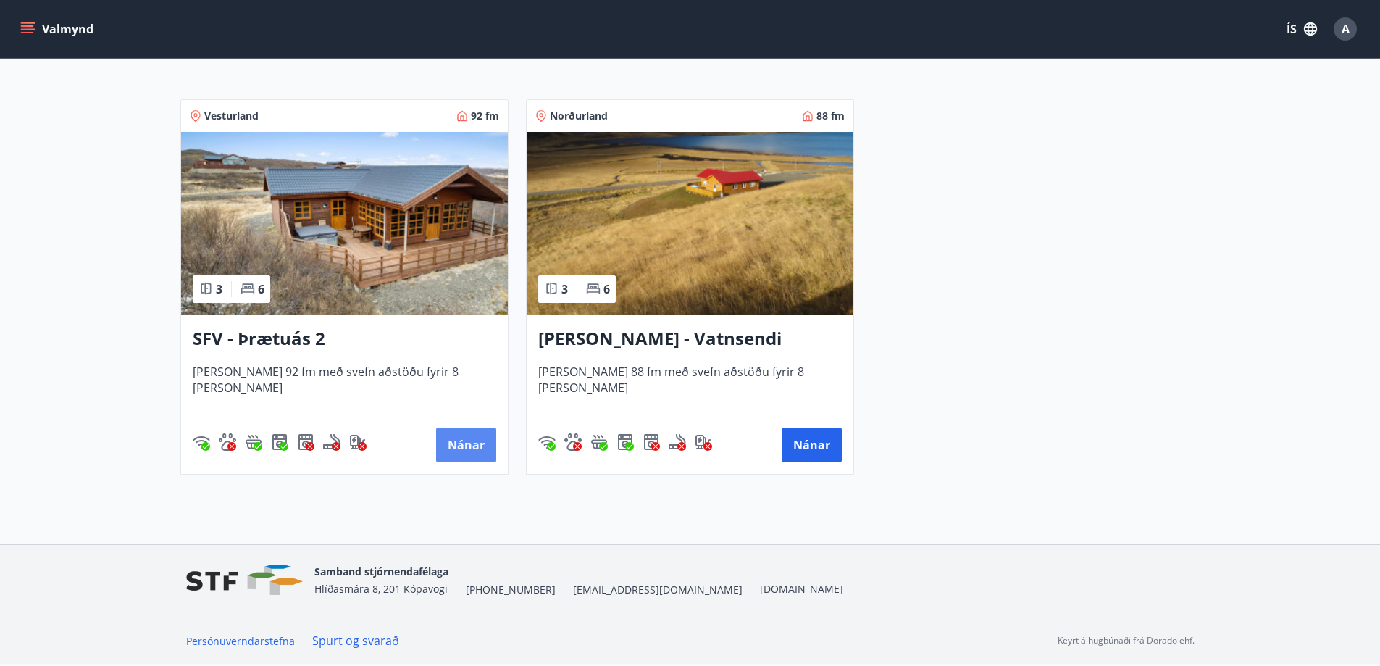
click at [461, 442] on button "Nánar" at bounding box center [466, 444] width 60 height 35
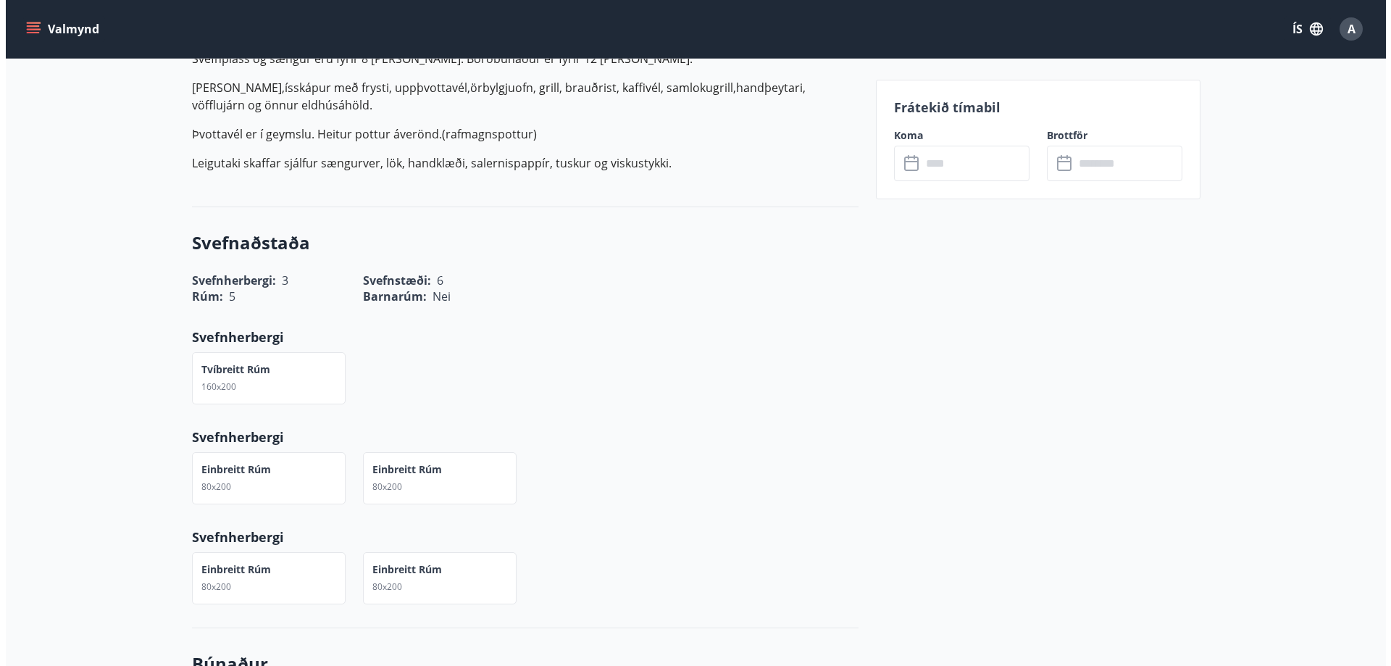
scroll to position [580, 0]
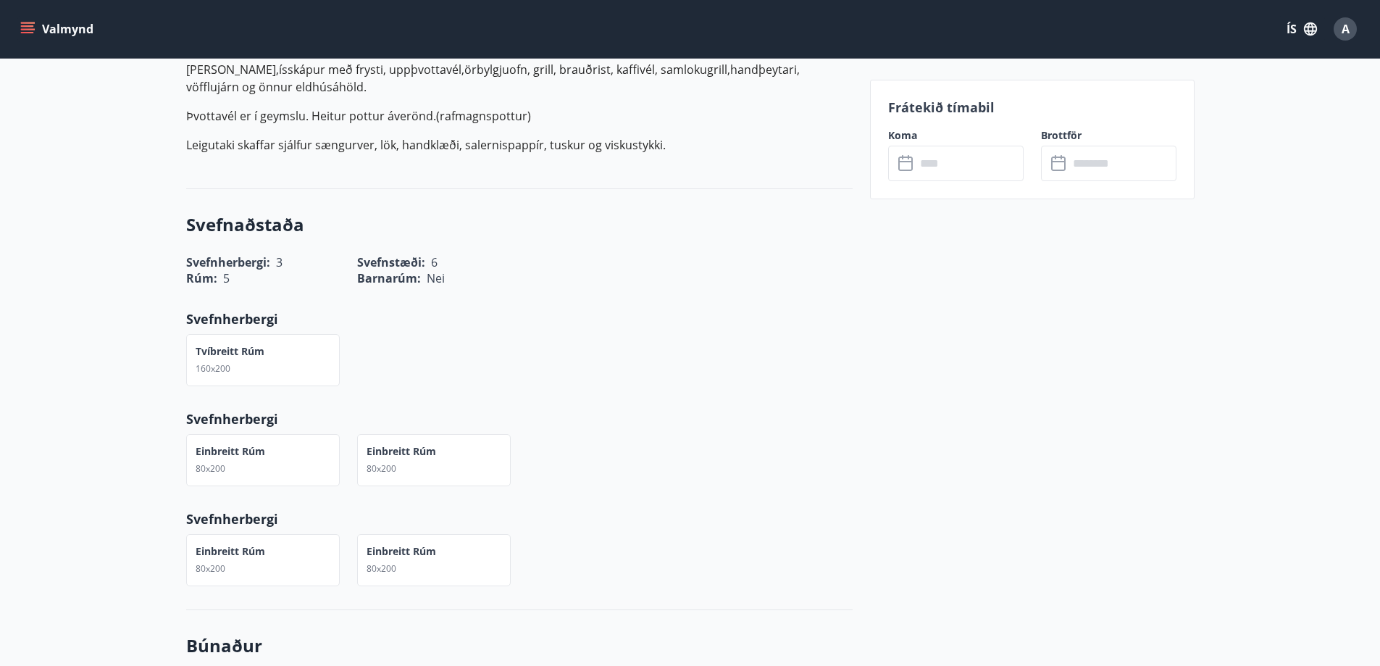
click at [912, 153] on div "​ ​" at bounding box center [955, 163] width 135 height 35
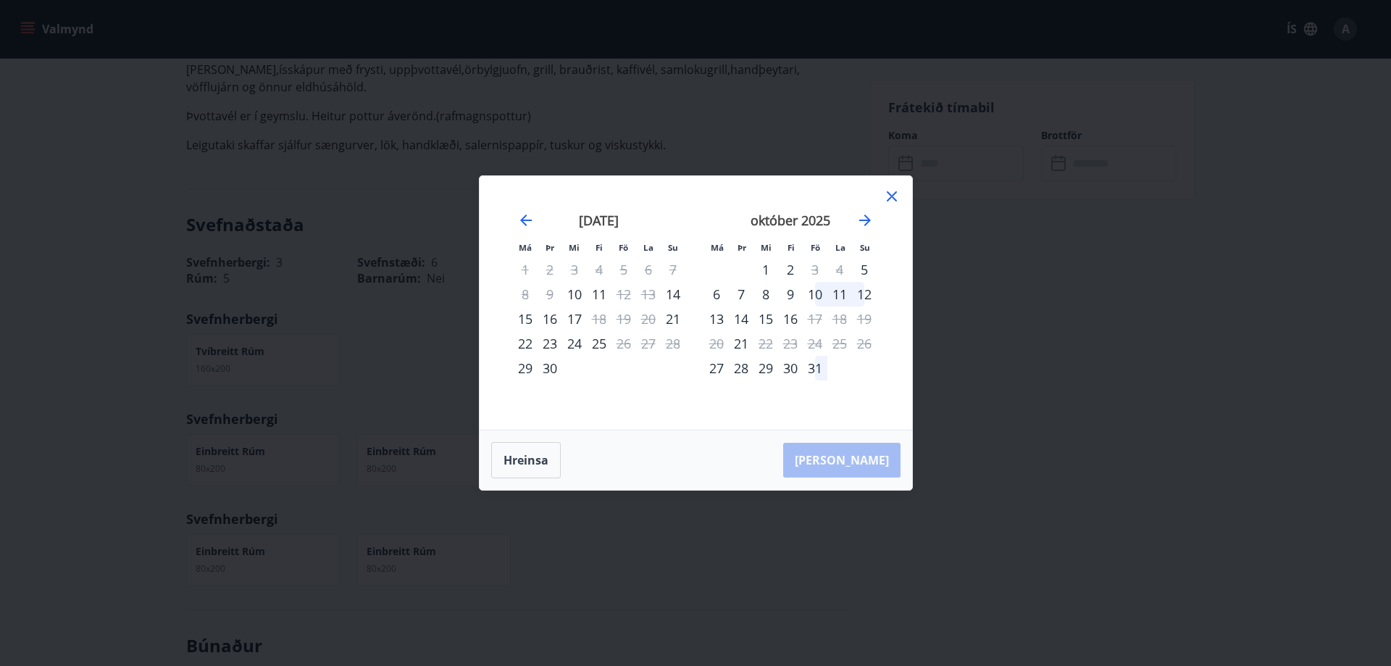
click at [892, 188] on icon at bounding box center [891, 196] width 17 height 17
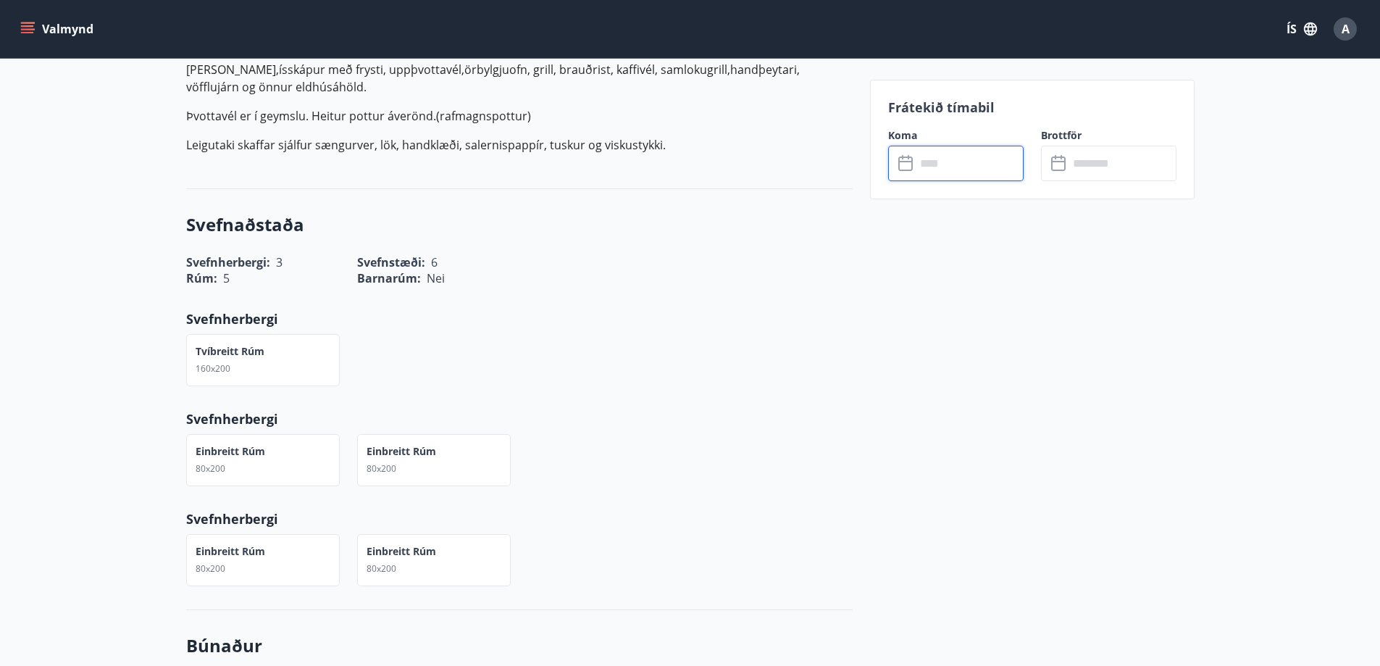
click at [953, 164] on input "text" at bounding box center [970, 163] width 108 height 35
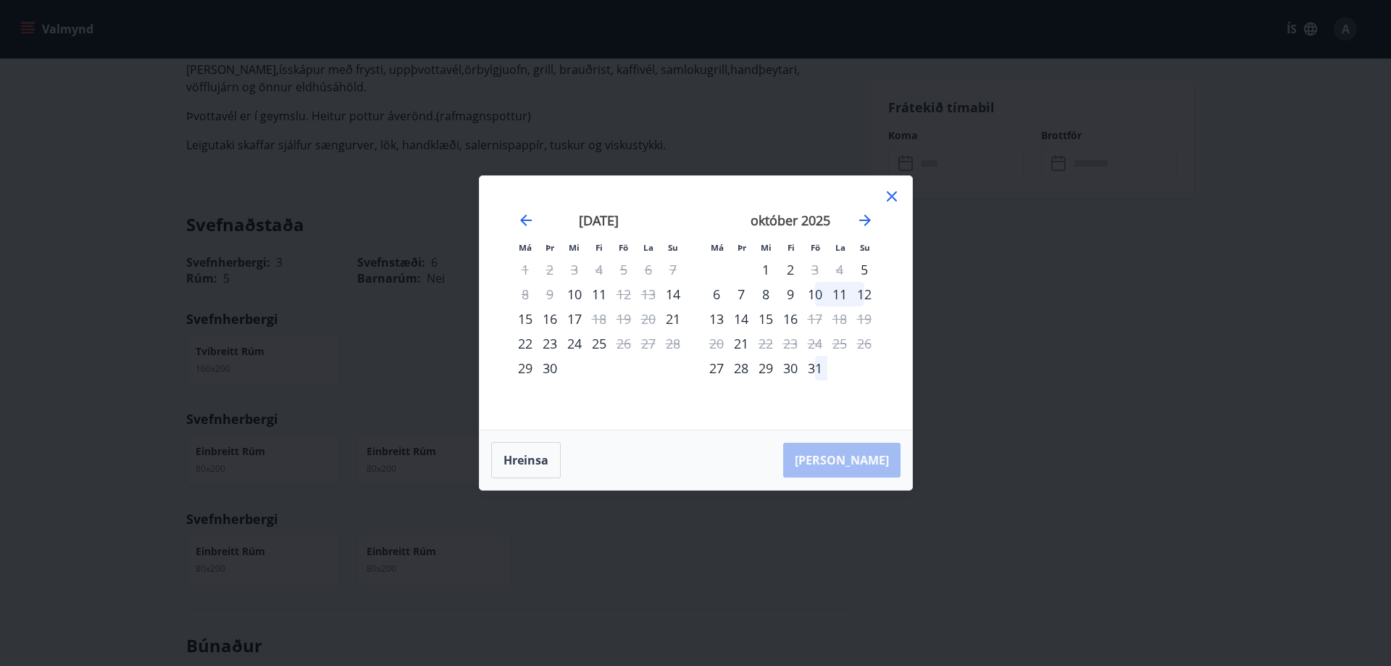
click at [890, 198] on icon at bounding box center [891, 196] width 17 height 17
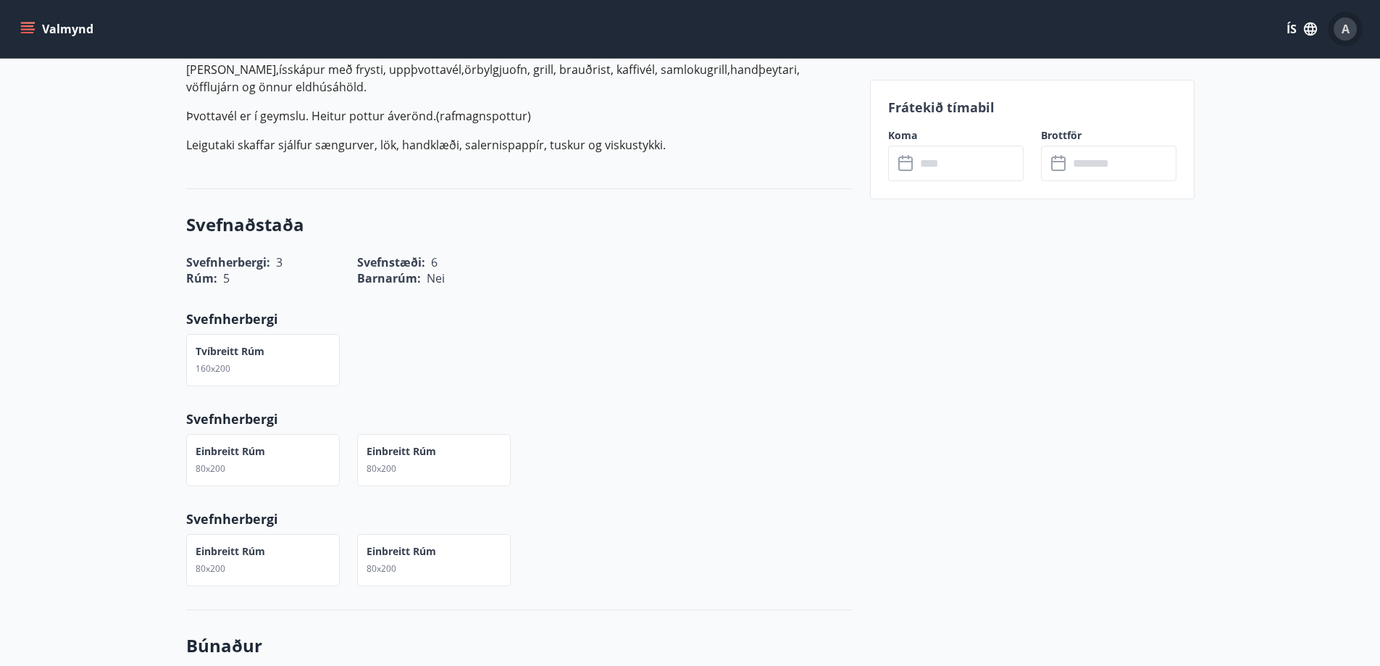
click at [1345, 29] on span "A" at bounding box center [1346, 29] width 8 height 16
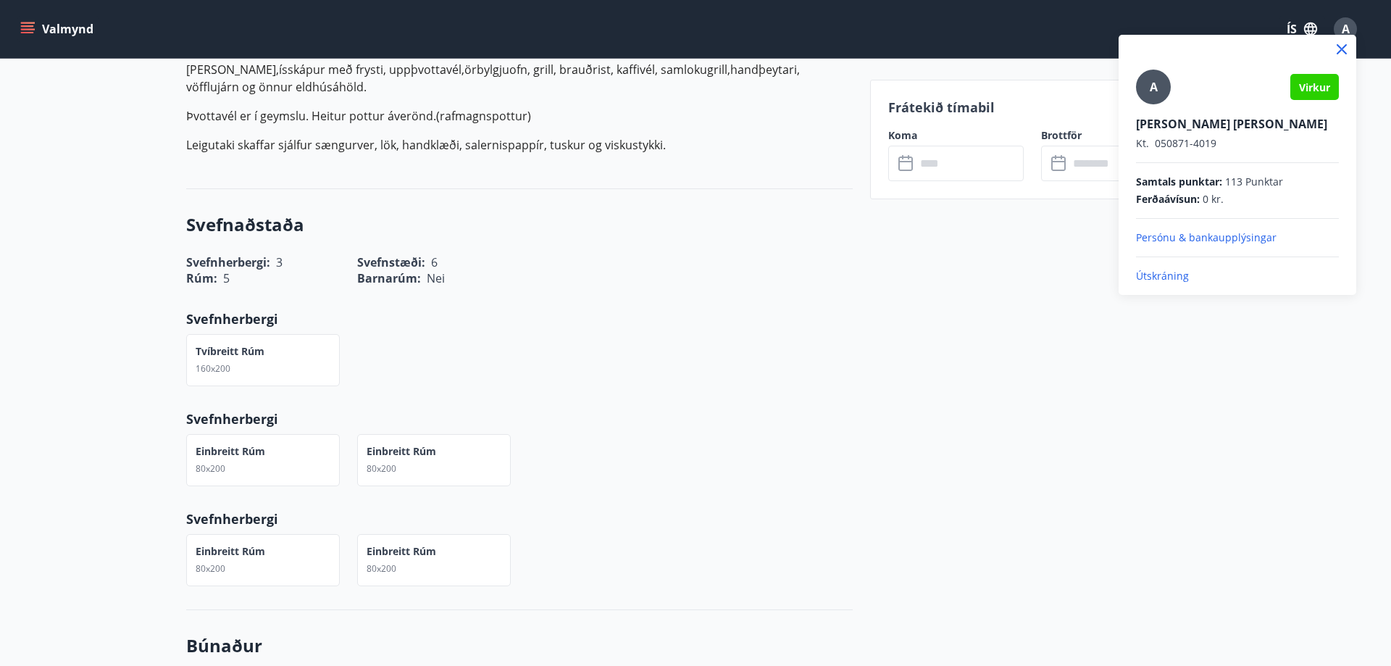
click at [1171, 278] on p "Útskráning" at bounding box center [1237, 276] width 203 height 14
